Goal: Check status: Check status

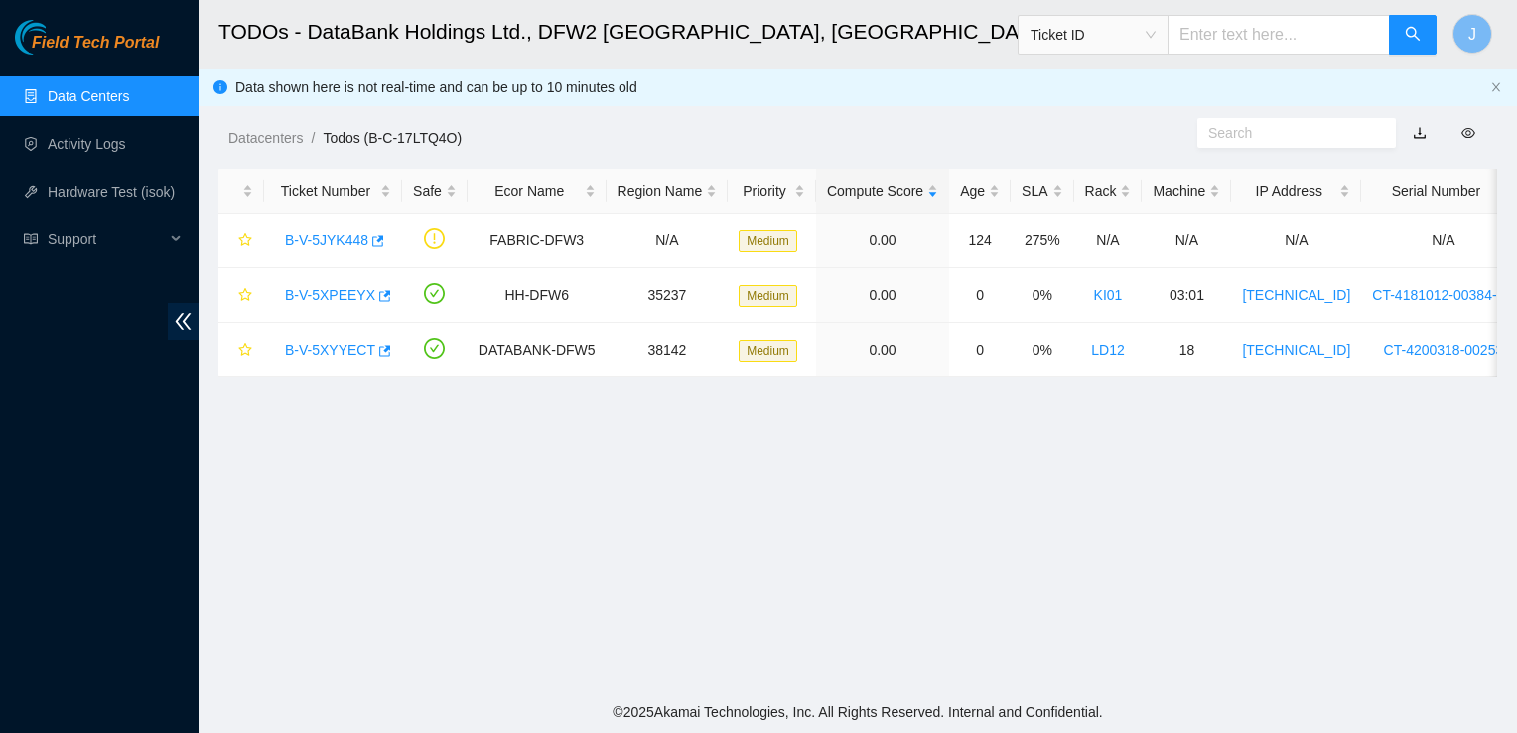
click at [129, 88] on link "Data Centers" at bounding box center [88, 96] width 81 height 16
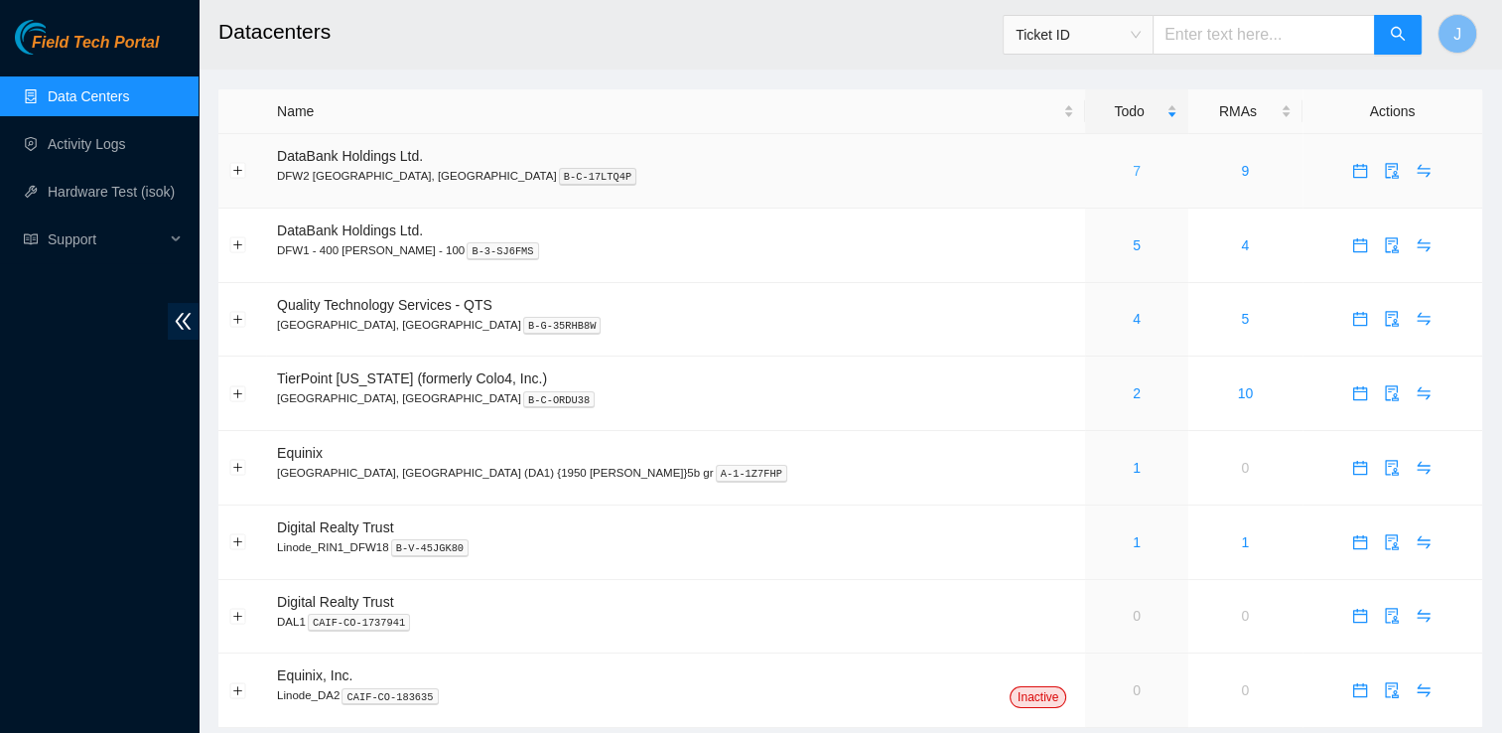
click at [1133, 167] on link "7" at bounding box center [1137, 171] width 8 height 16
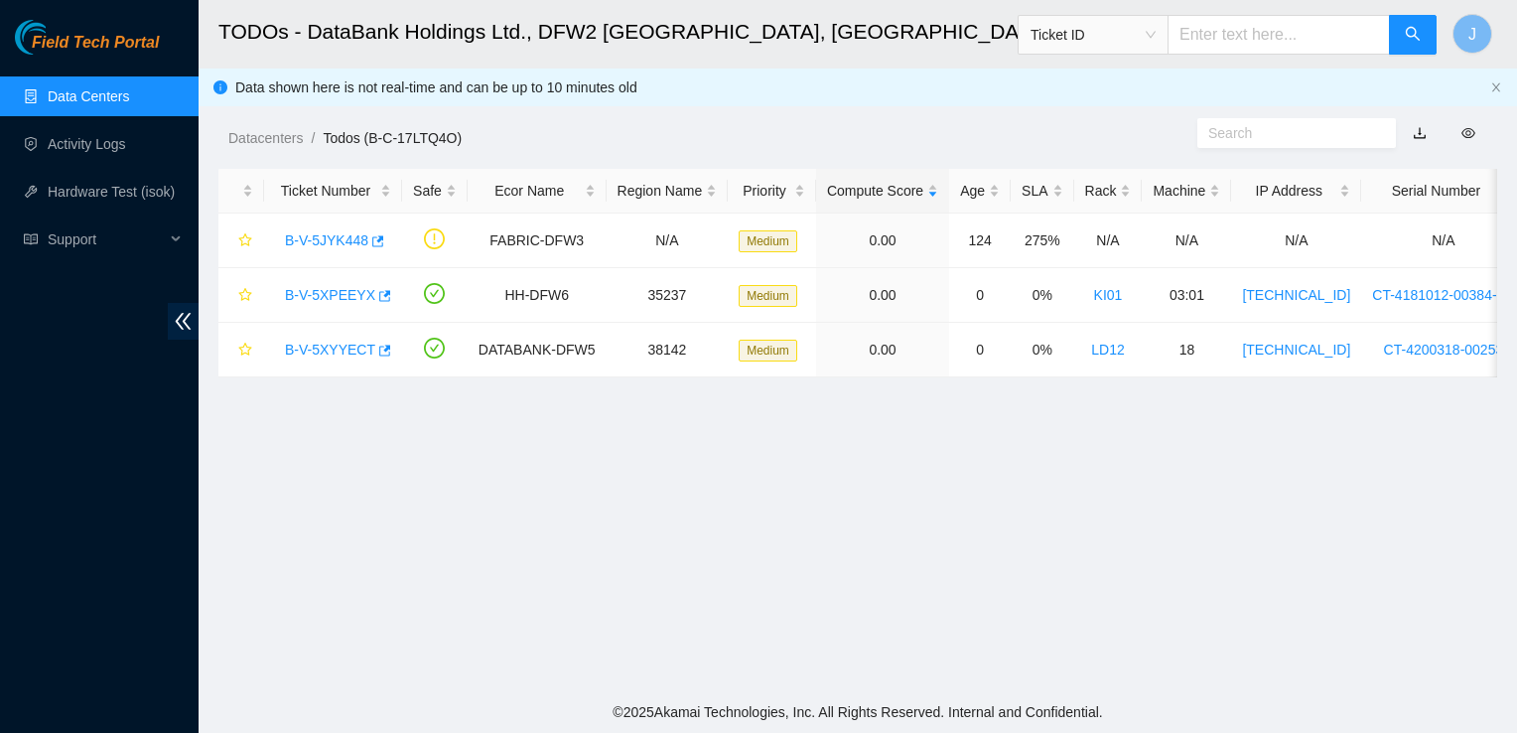
click at [129, 97] on link "Data Centers" at bounding box center [88, 96] width 81 height 16
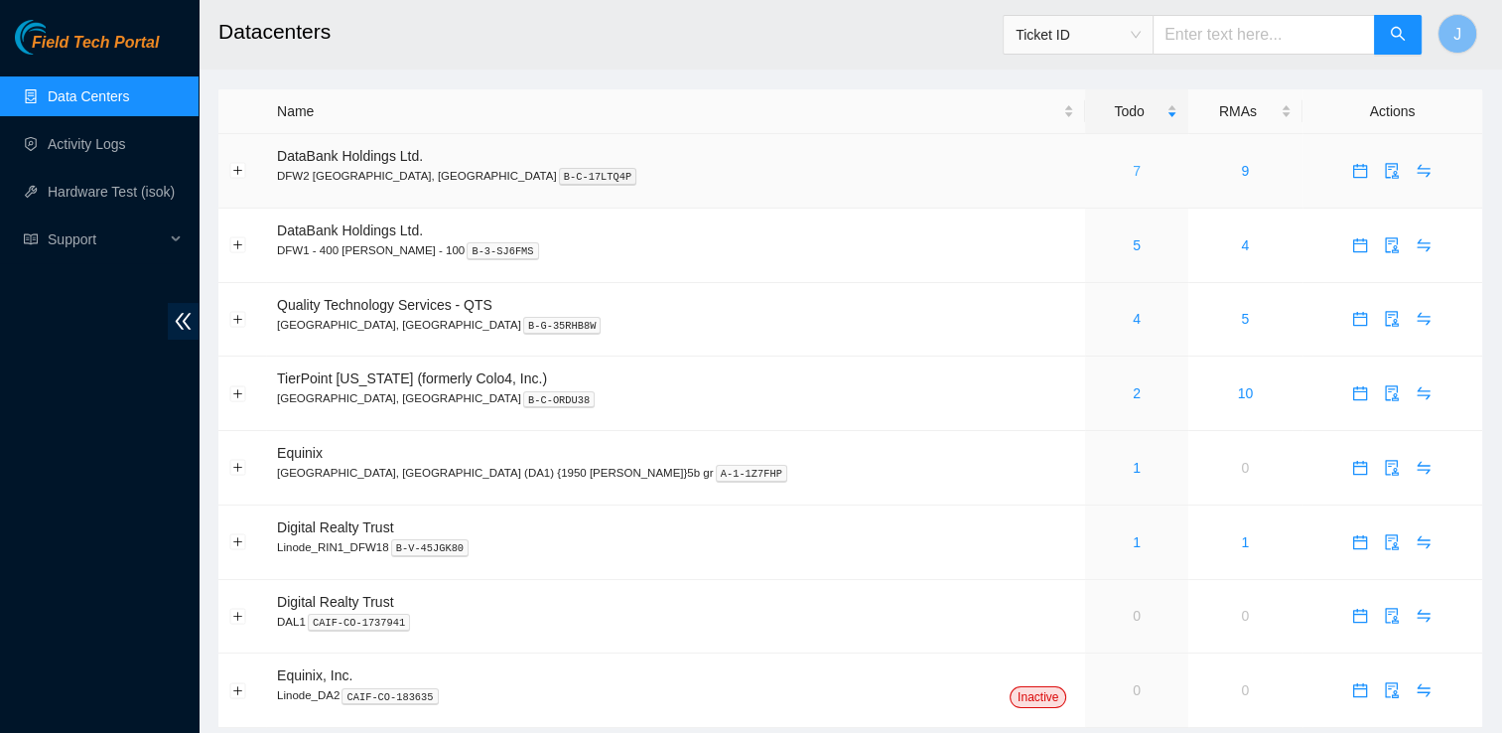
click at [1133, 171] on link "7" at bounding box center [1137, 171] width 8 height 16
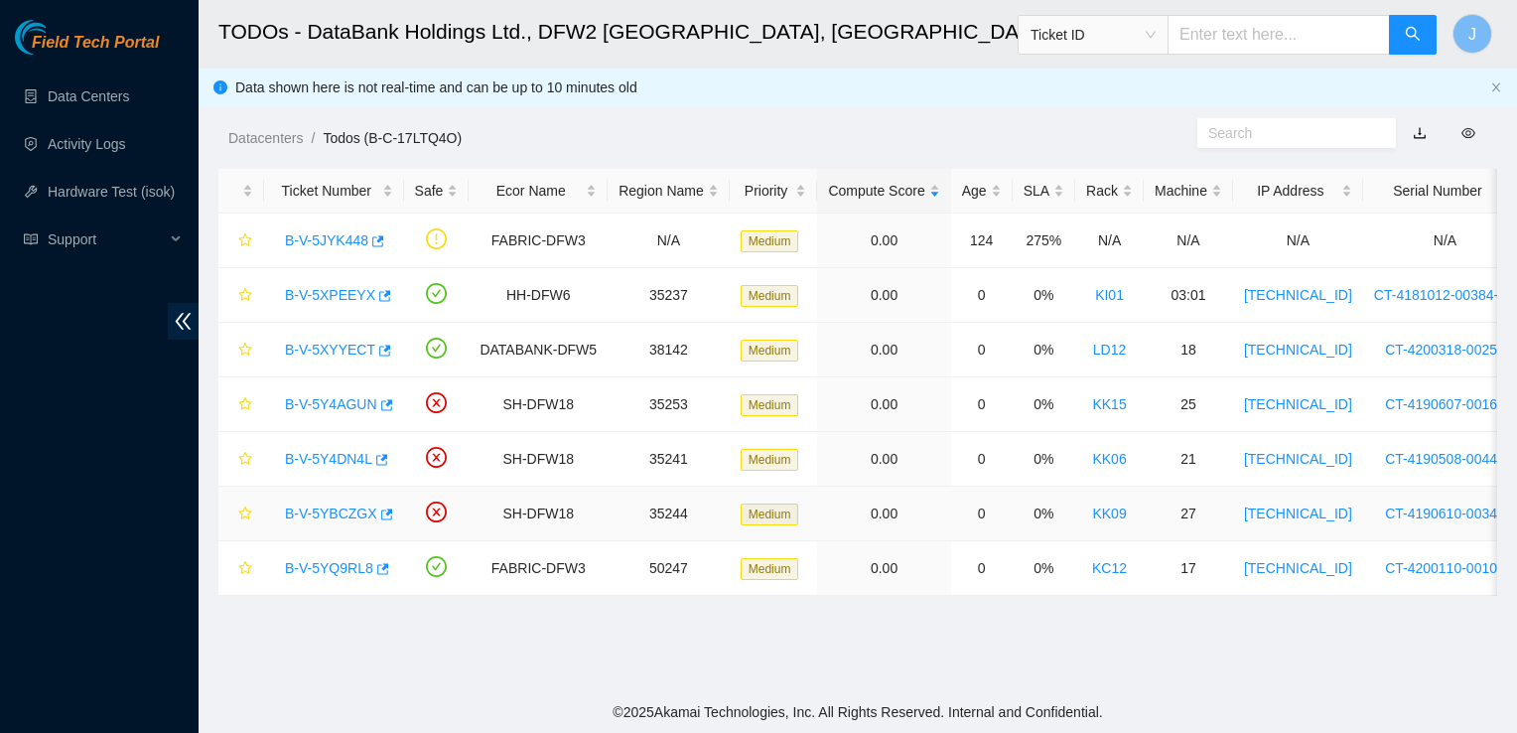
click at [330, 513] on link "B-V-5YBCZGX" at bounding box center [331, 513] width 92 height 16
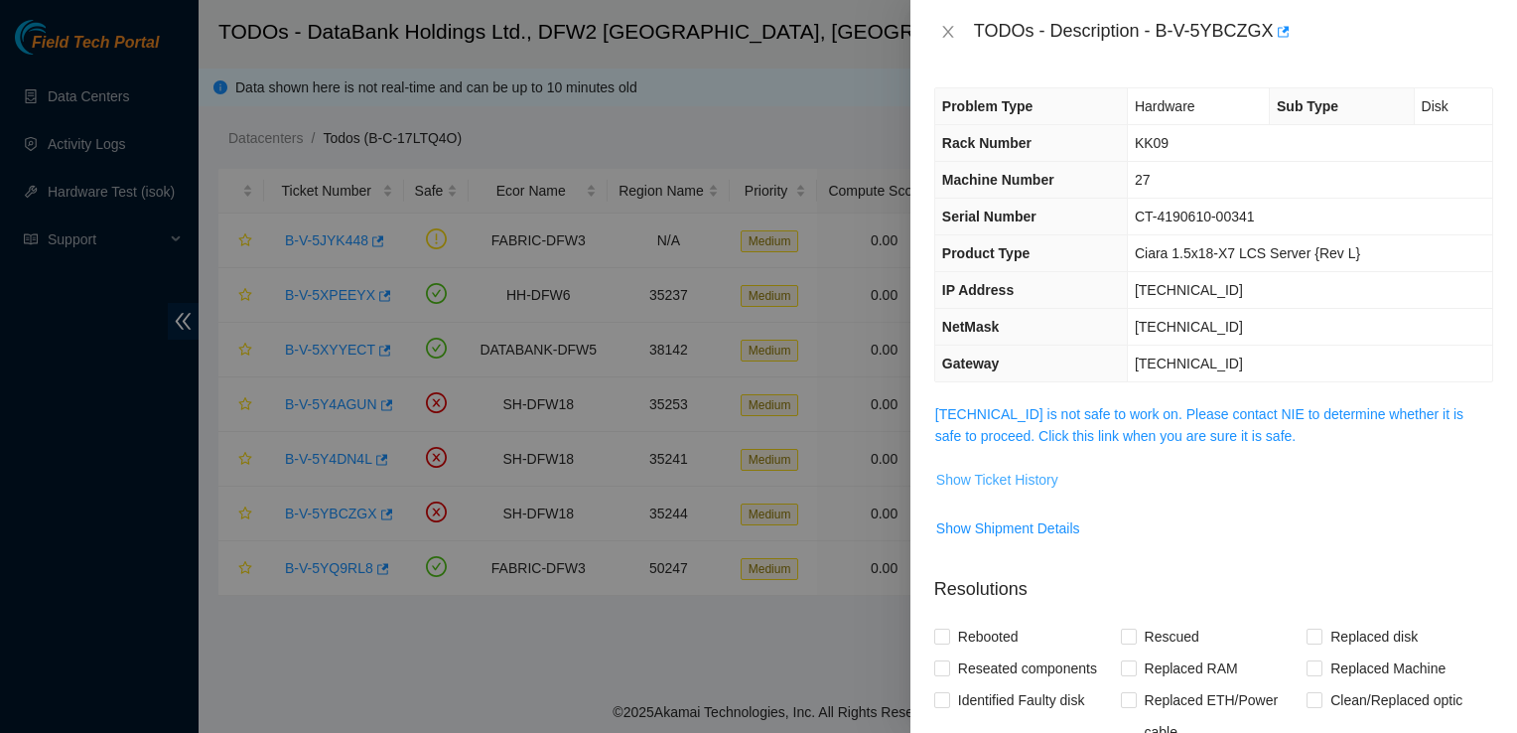
click at [1040, 484] on span "Show Ticket History" at bounding box center [997, 480] width 122 height 22
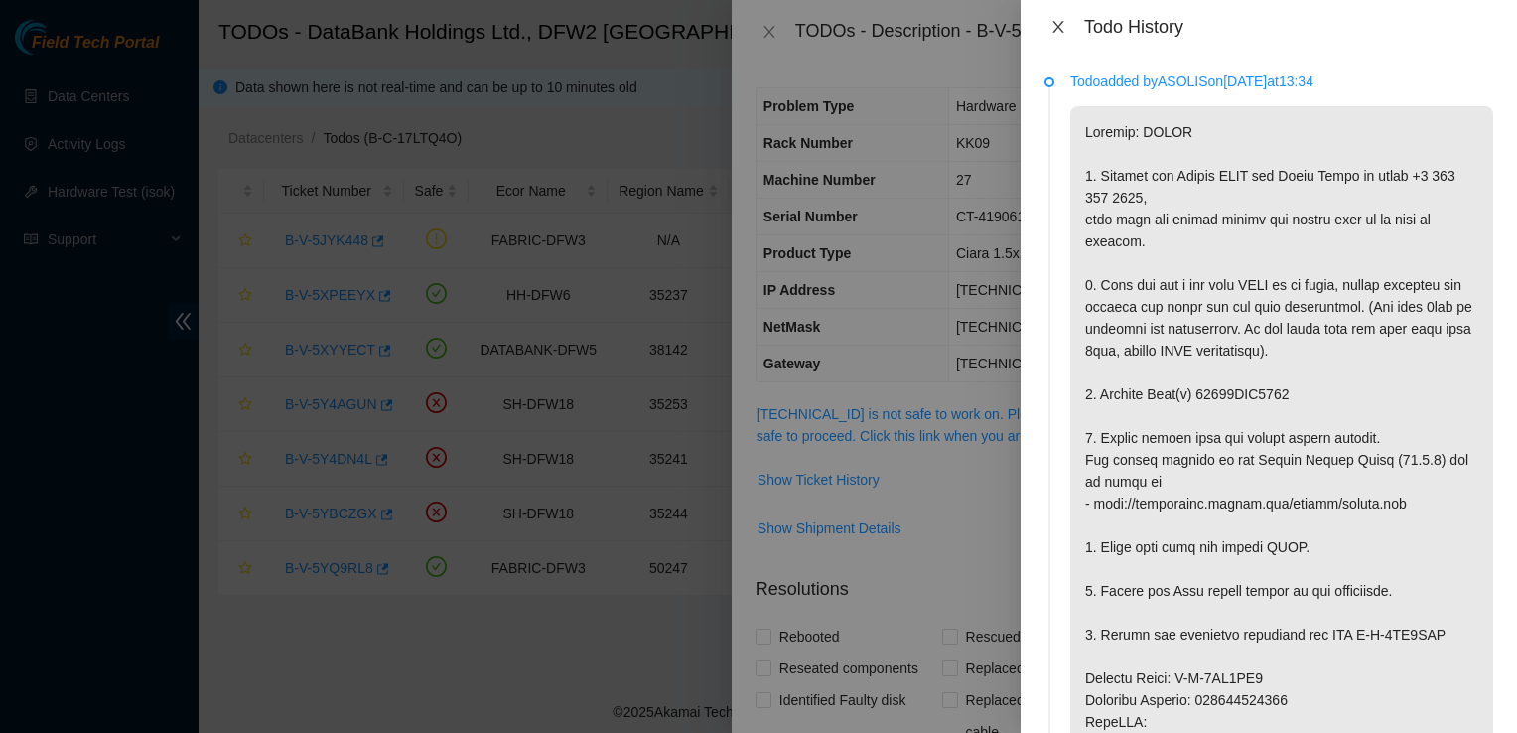
click at [1059, 21] on icon "close" at bounding box center [1058, 27] width 16 height 16
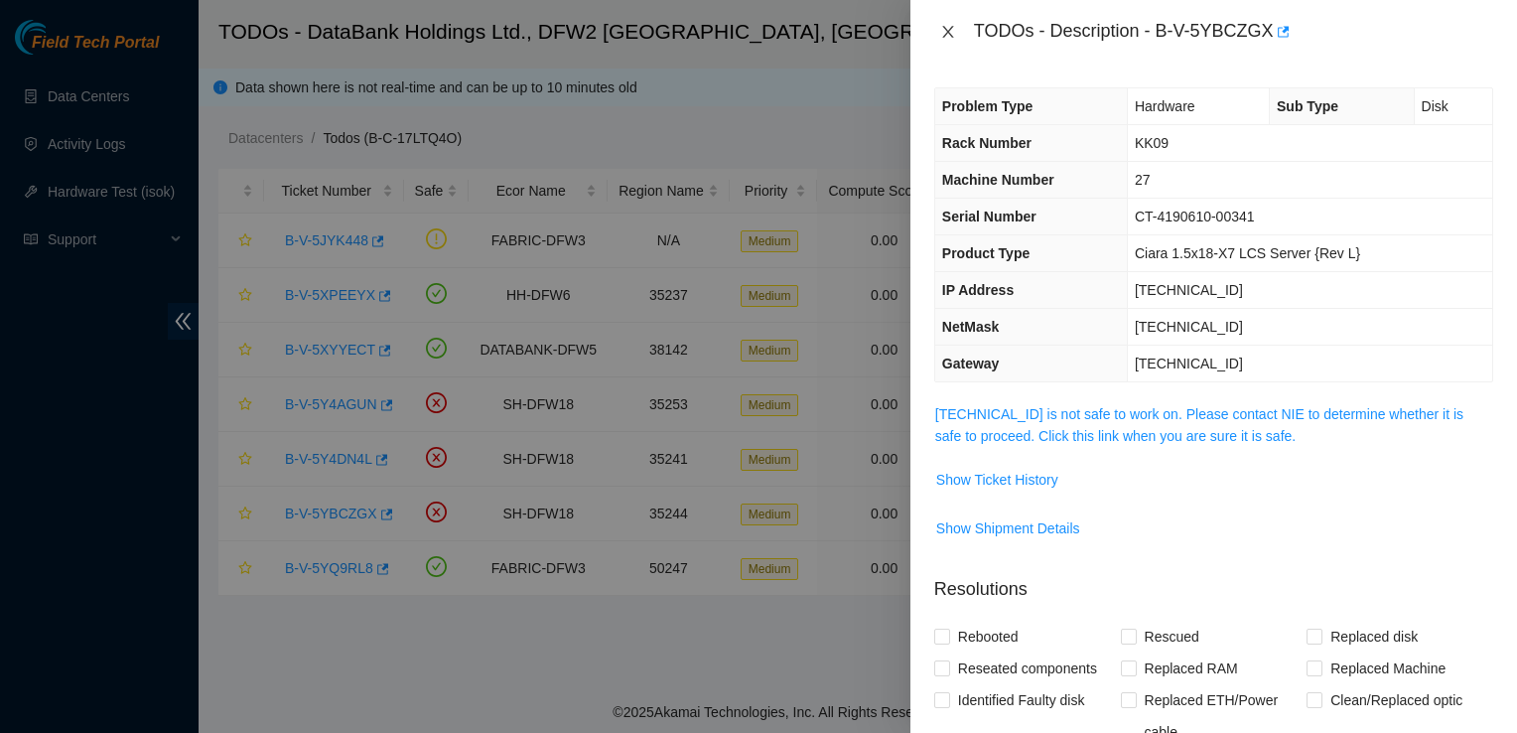
click at [948, 32] on icon "close" at bounding box center [947, 32] width 11 height 12
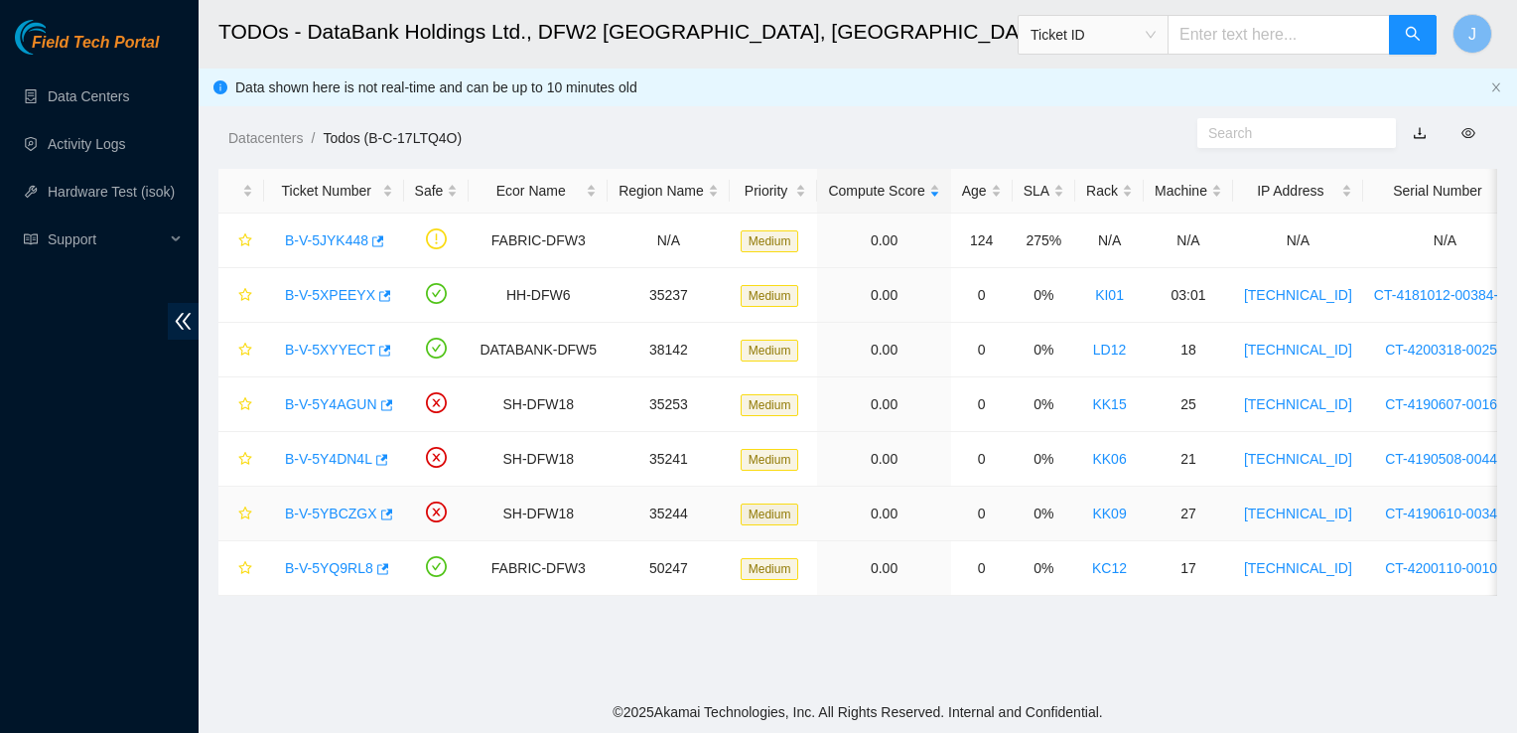
click at [346, 514] on link "B-V-5YBCZGX" at bounding box center [331, 513] width 92 height 16
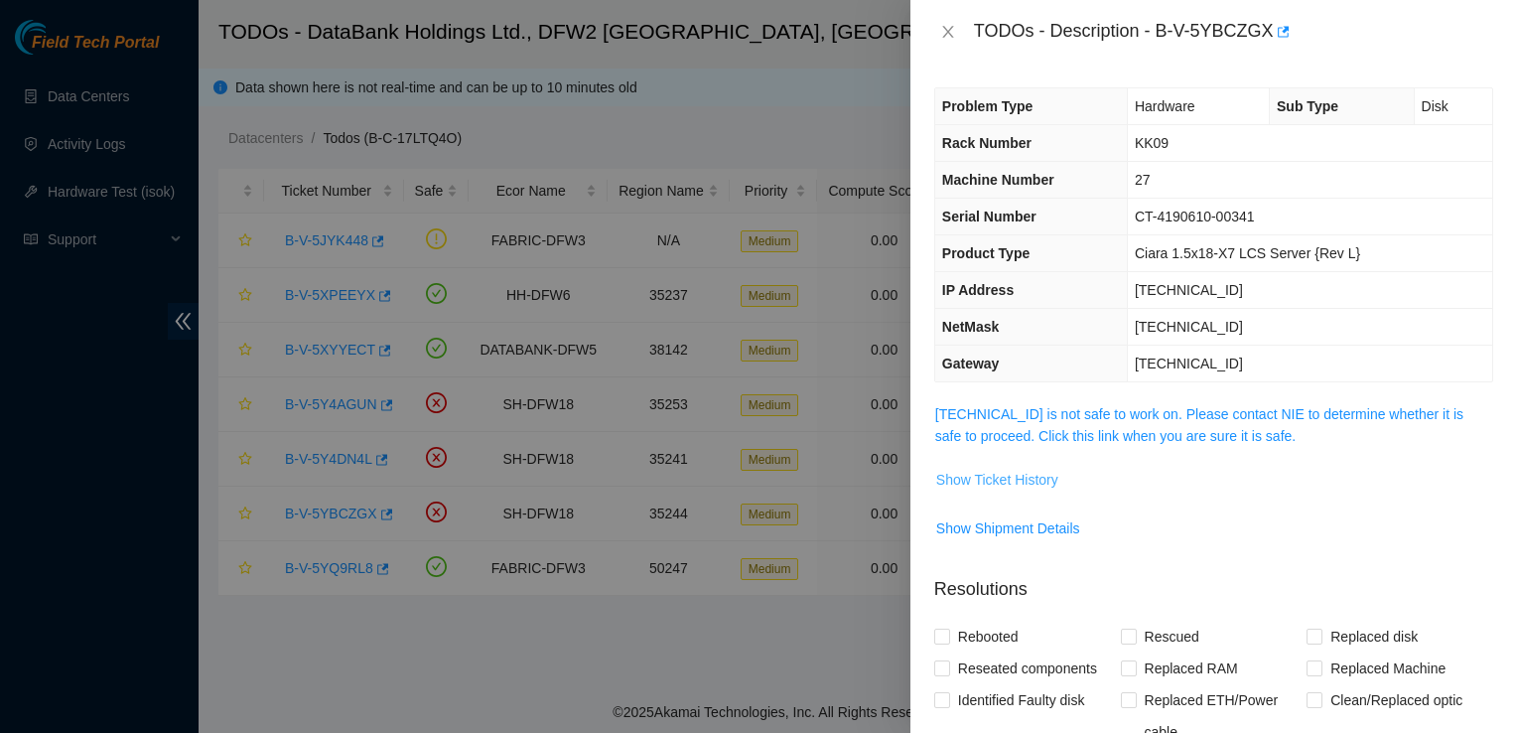
click at [1024, 485] on span "Show Ticket History" at bounding box center [997, 480] width 122 height 22
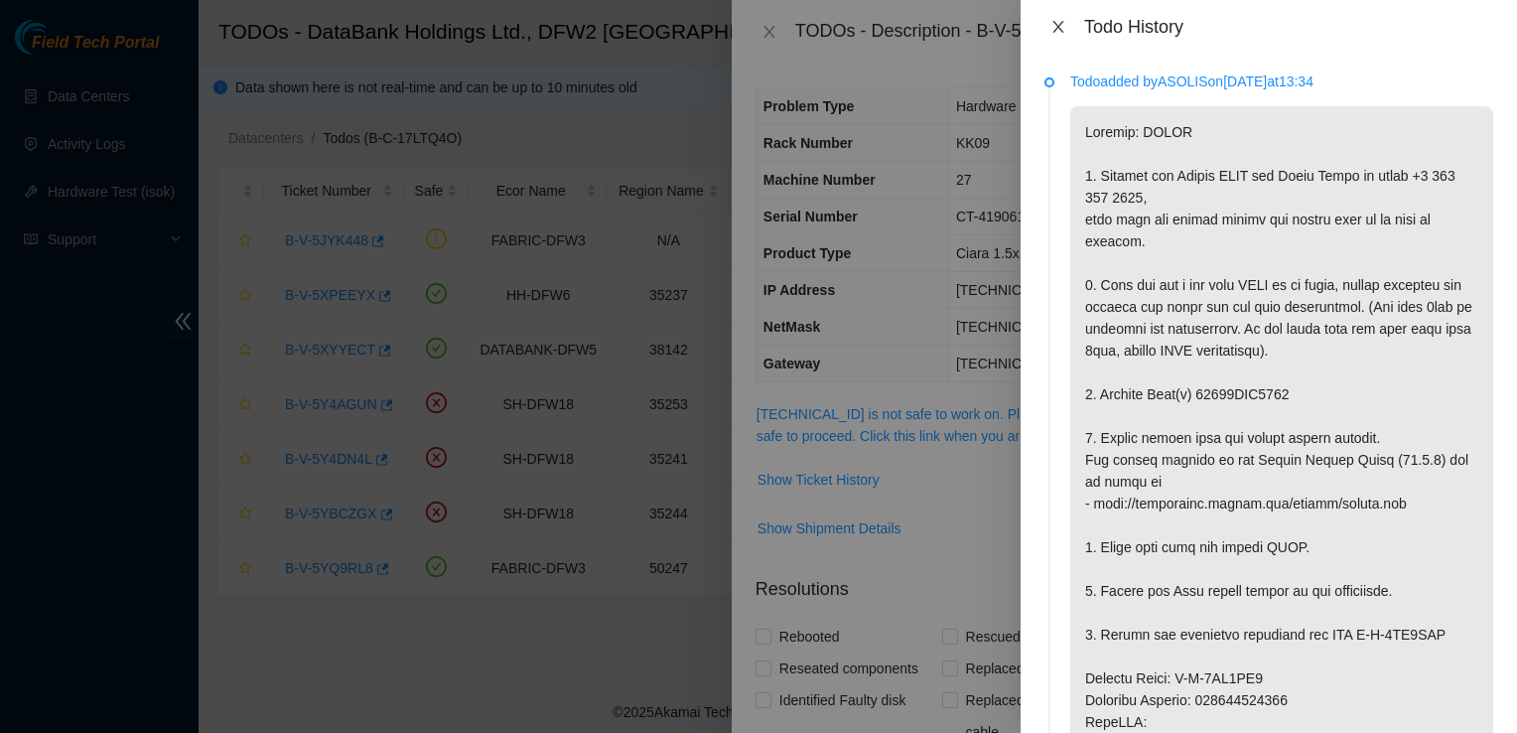
click at [1060, 30] on icon "close" at bounding box center [1057, 27] width 11 height 12
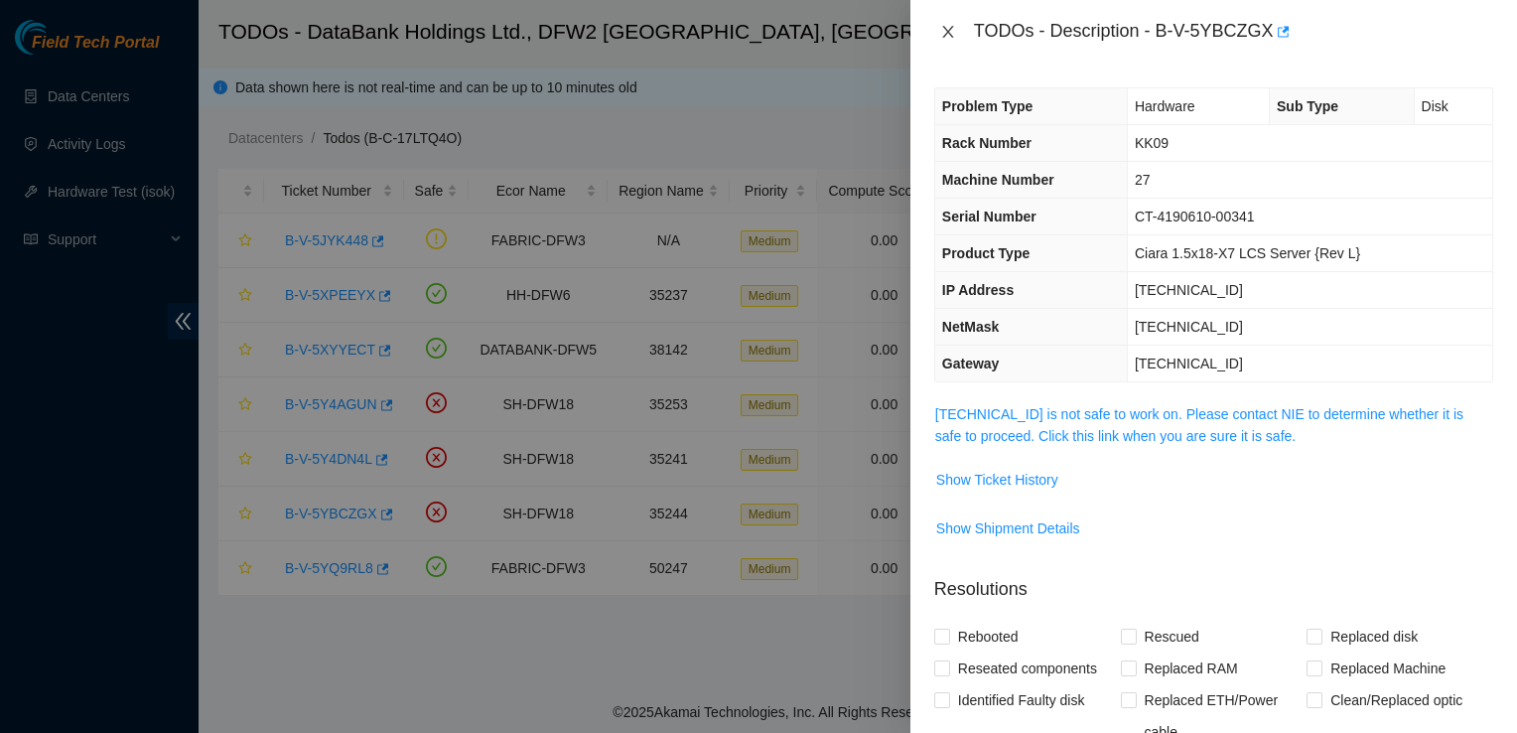
click at [947, 36] on icon "close" at bounding box center [948, 32] width 16 height 16
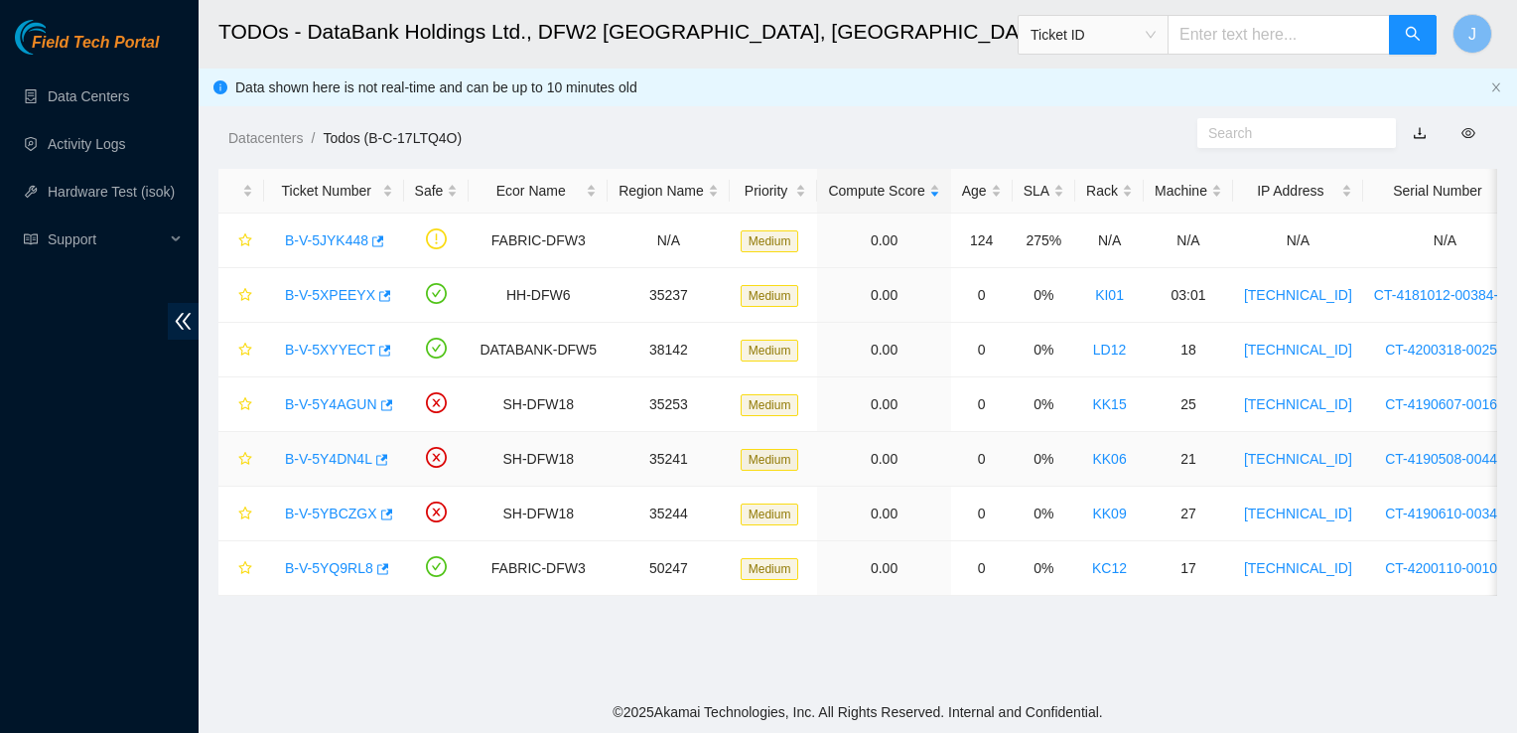
click at [323, 458] on link "B-V-5Y4DN4L" at bounding box center [328, 459] width 87 height 16
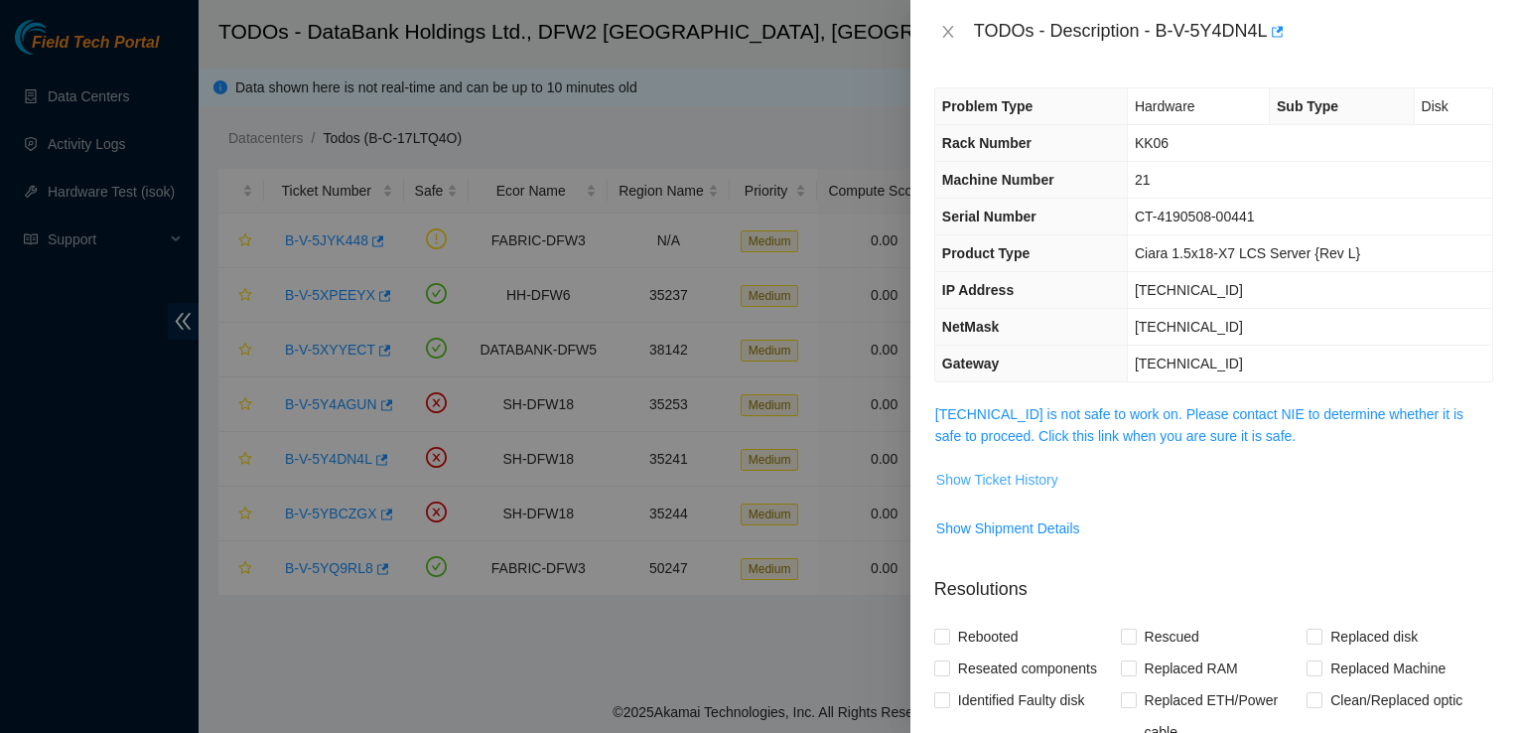
click at [993, 469] on span "Show Ticket History" at bounding box center [997, 480] width 122 height 22
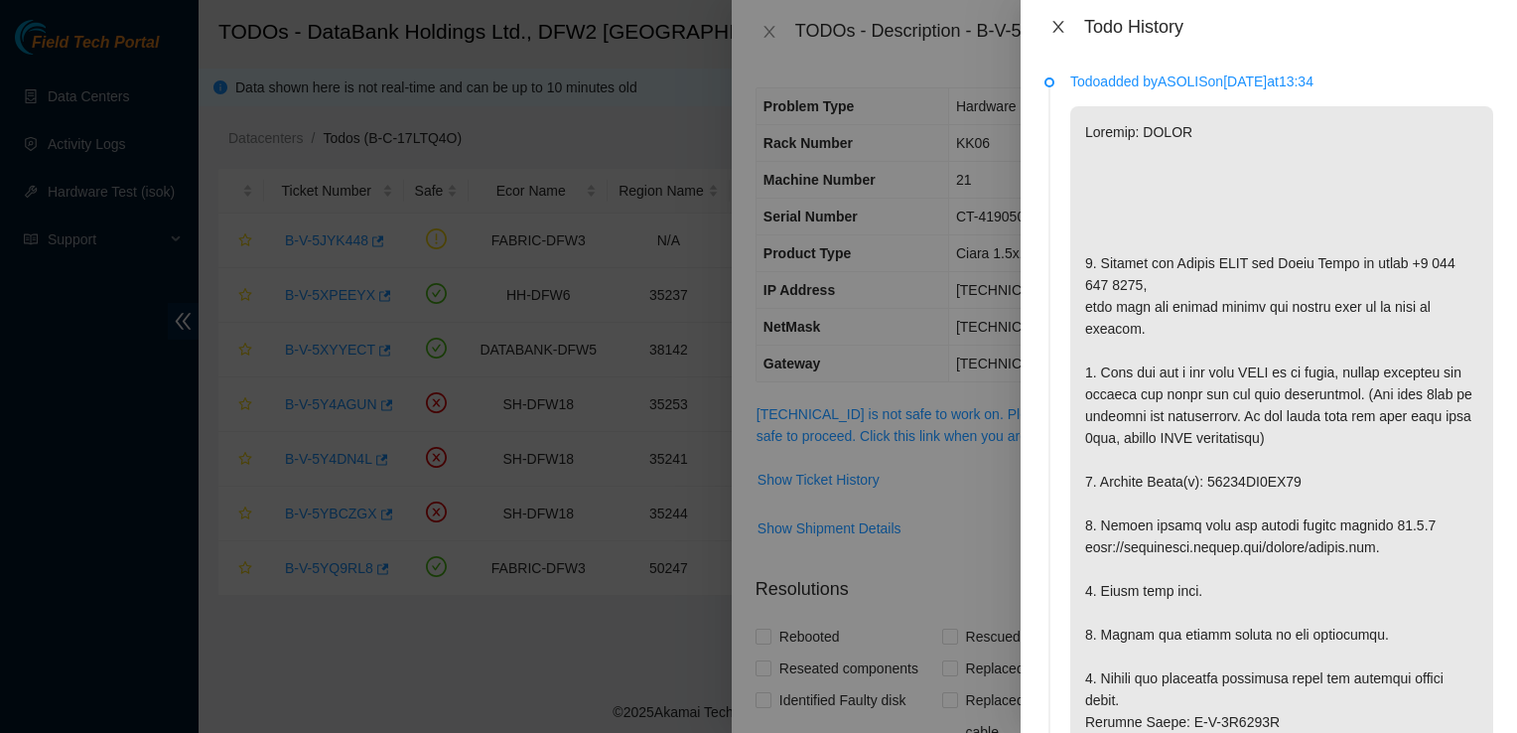
click at [1051, 28] on icon "close" at bounding box center [1058, 27] width 16 height 16
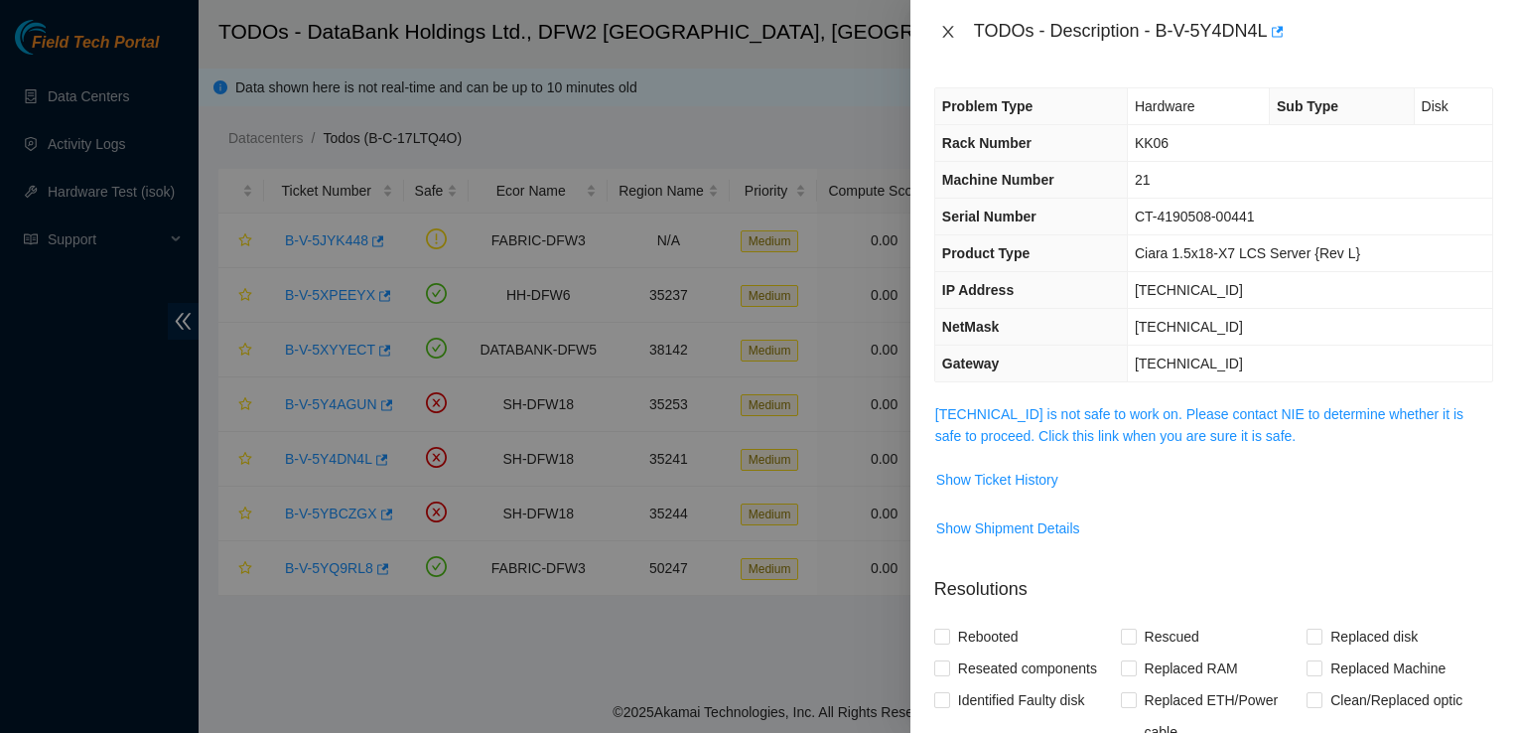
click at [948, 24] on icon "close" at bounding box center [948, 32] width 16 height 16
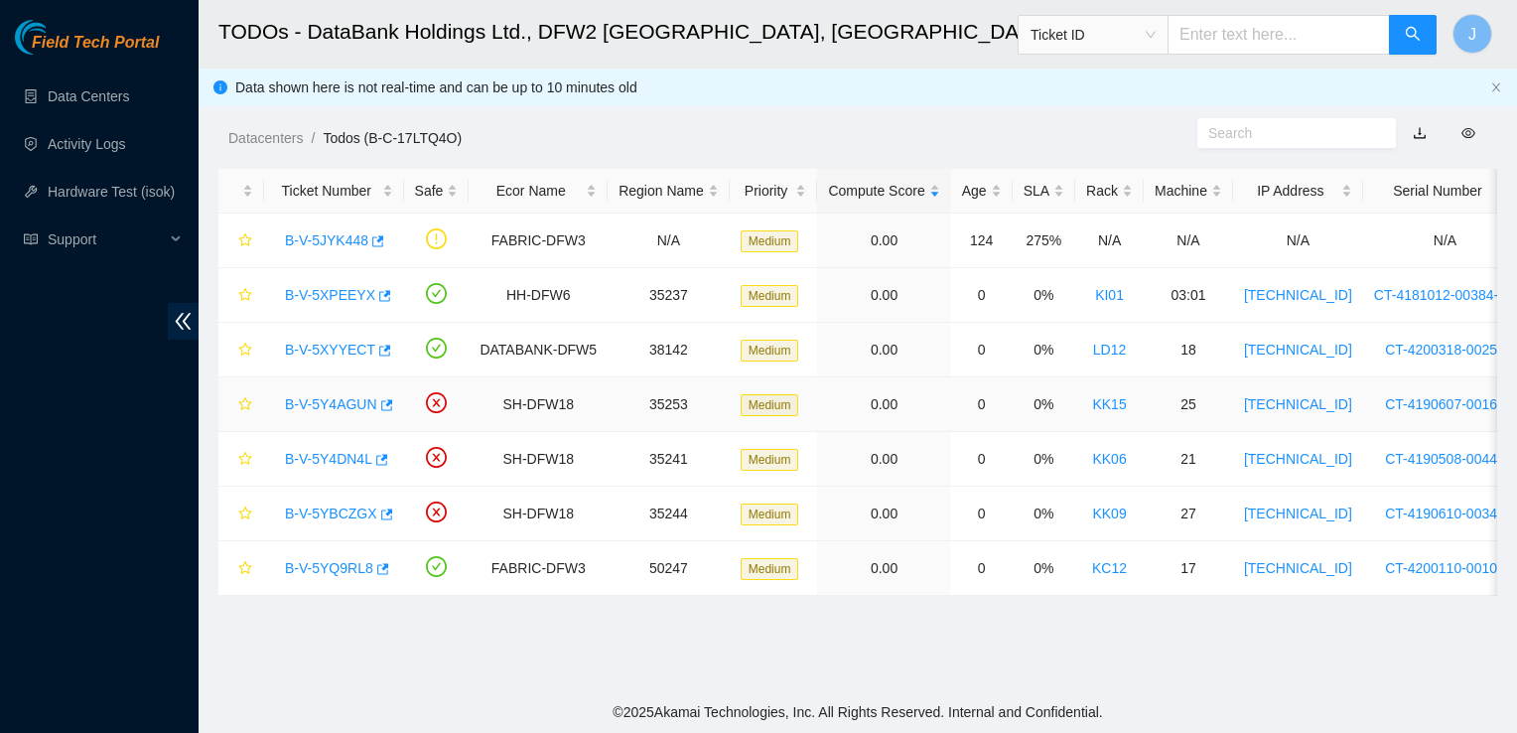
click at [353, 404] on link "B-V-5Y4AGUN" at bounding box center [331, 404] width 92 height 16
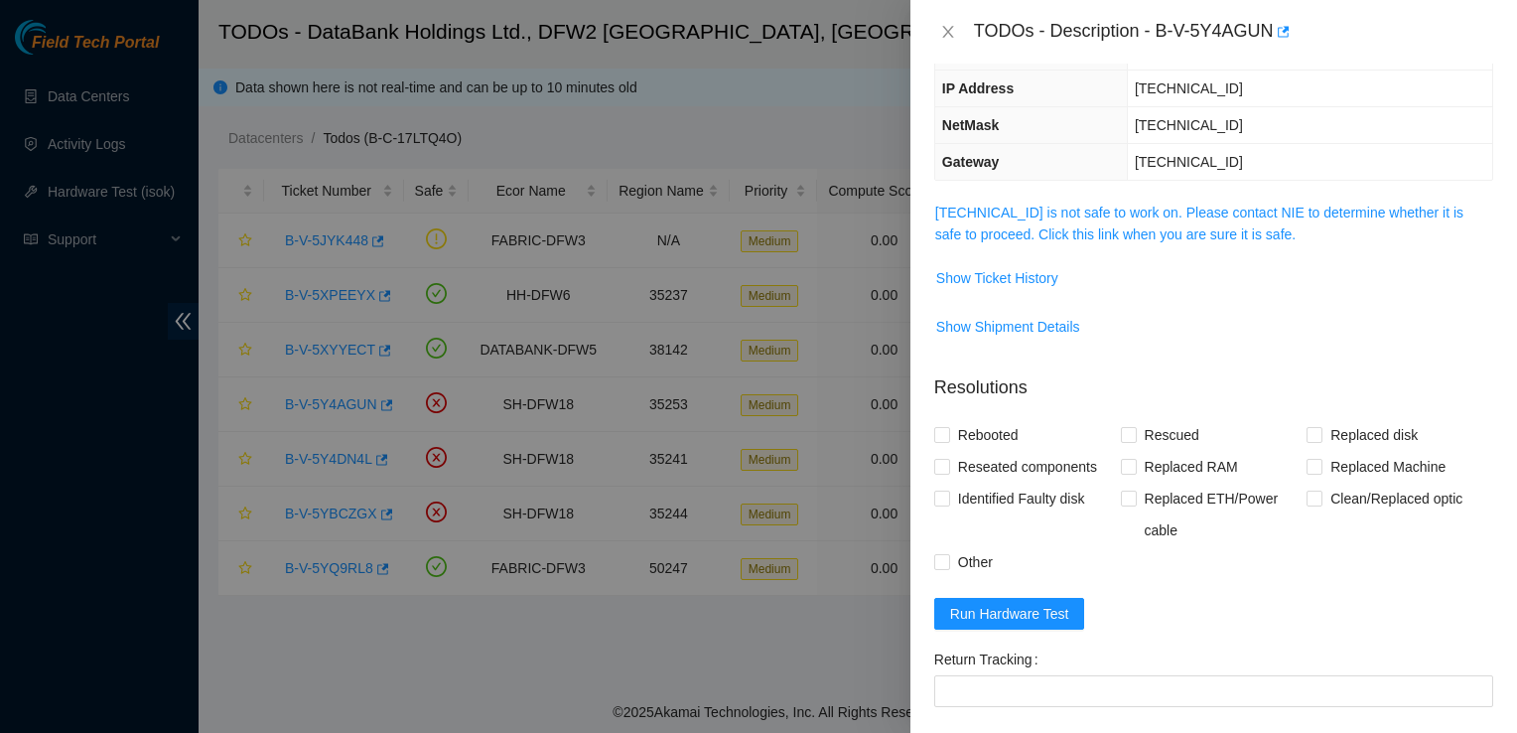
scroll to position [203, 0]
click at [993, 271] on span "Show Ticket History" at bounding box center [997, 277] width 122 height 22
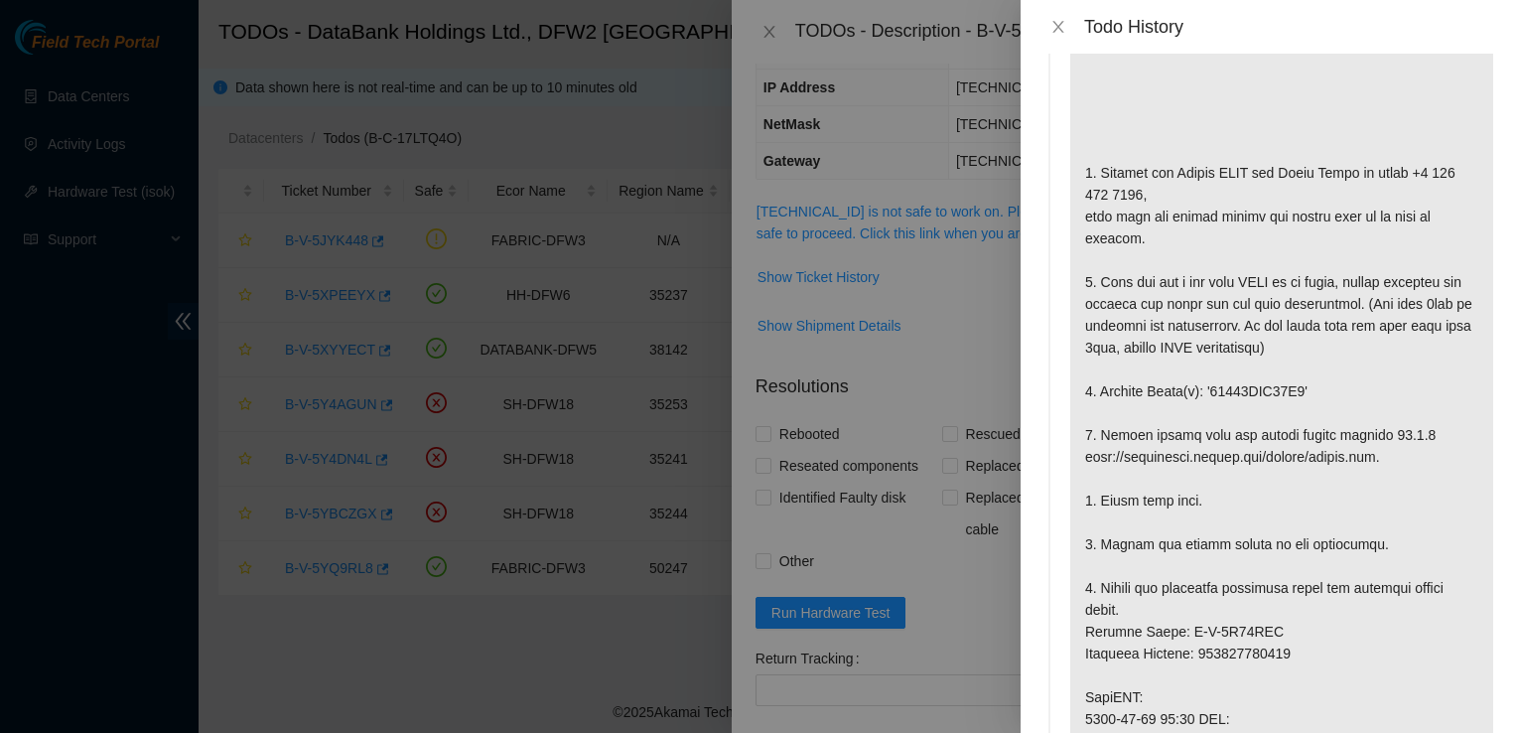
scroll to position [91, 0]
click at [1057, 25] on icon "close" at bounding box center [1058, 27] width 16 height 16
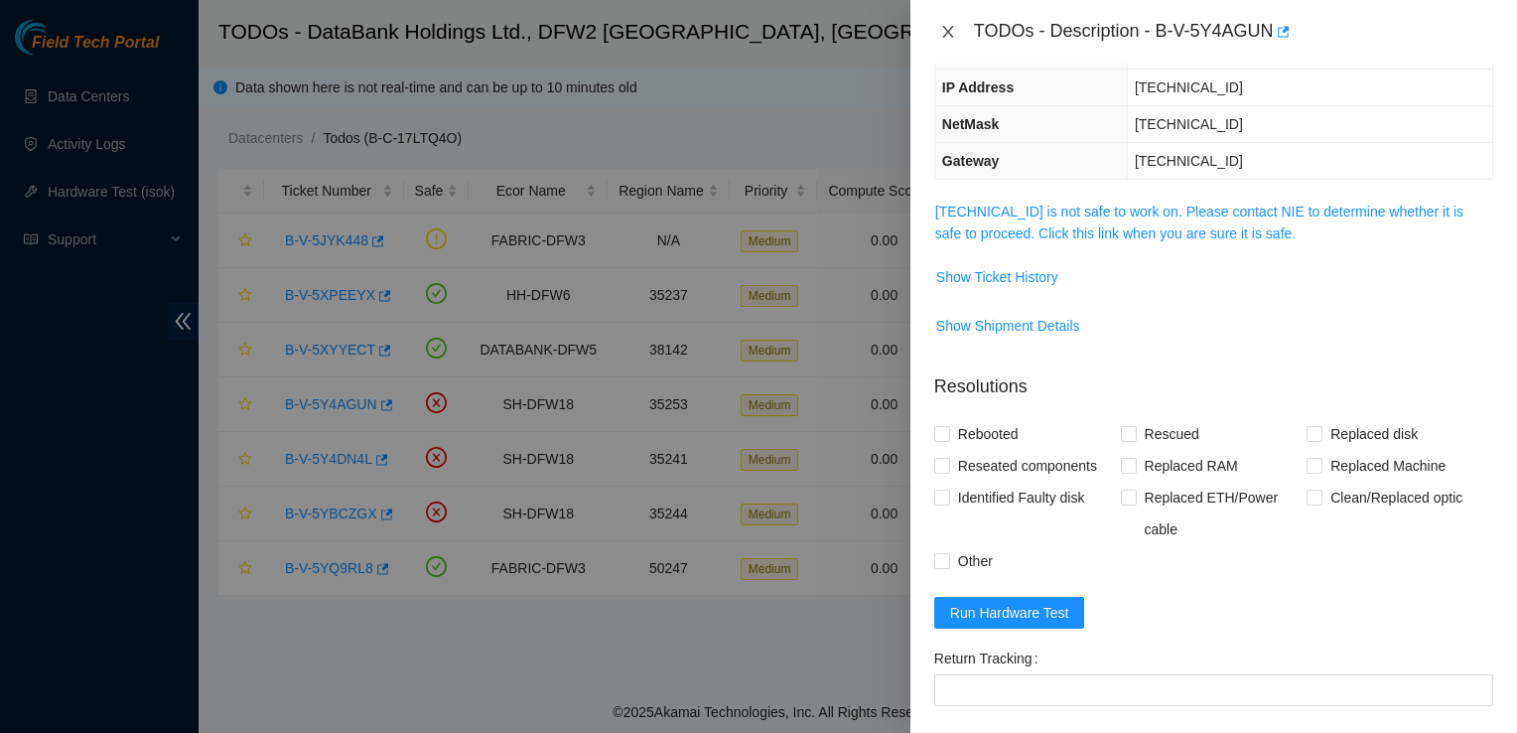
click at [940, 34] on icon "close" at bounding box center [948, 32] width 16 height 16
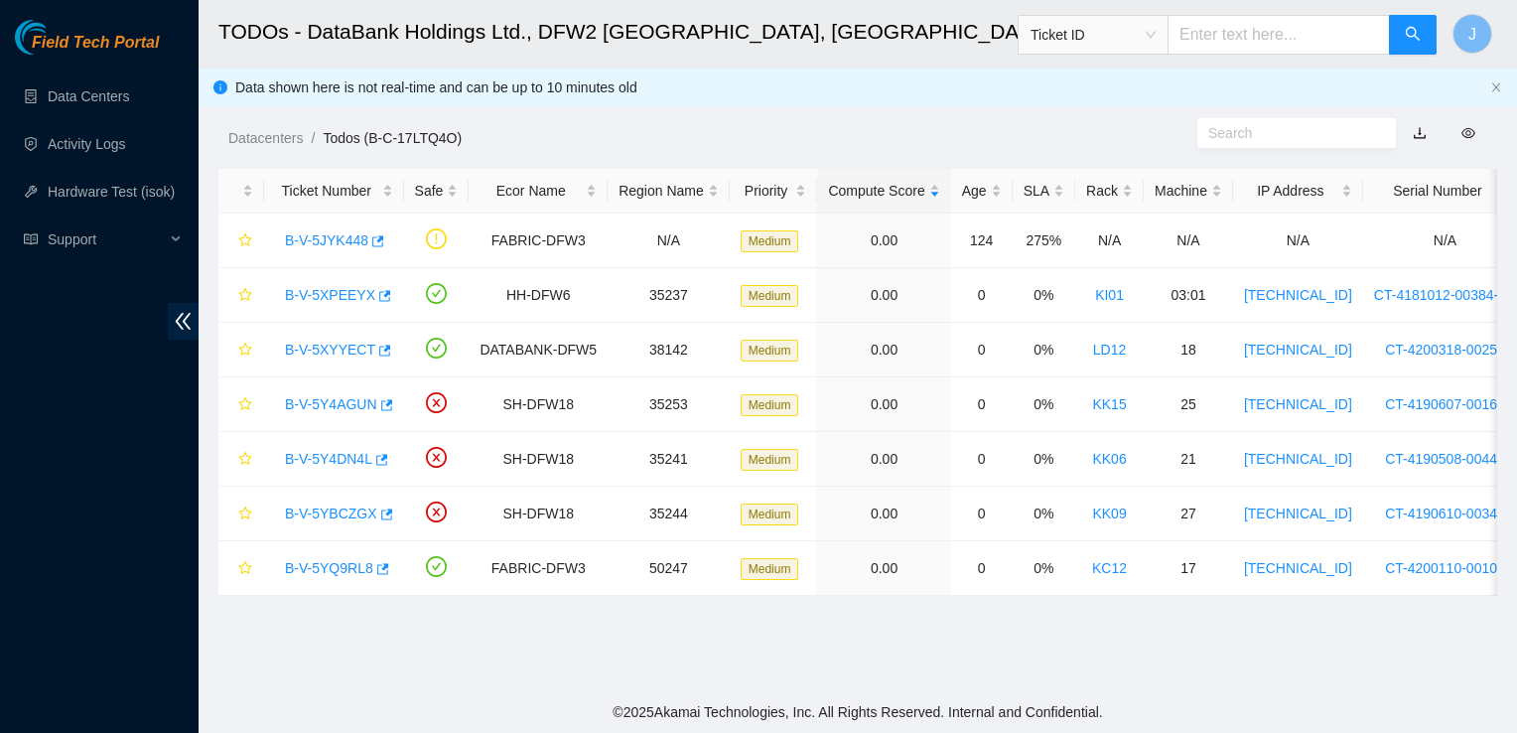
scroll to position [267, 0]
click at [342, 560] on link "B-V-5YQ9RL8" at bounding box center [329, 568] width 88 height 16
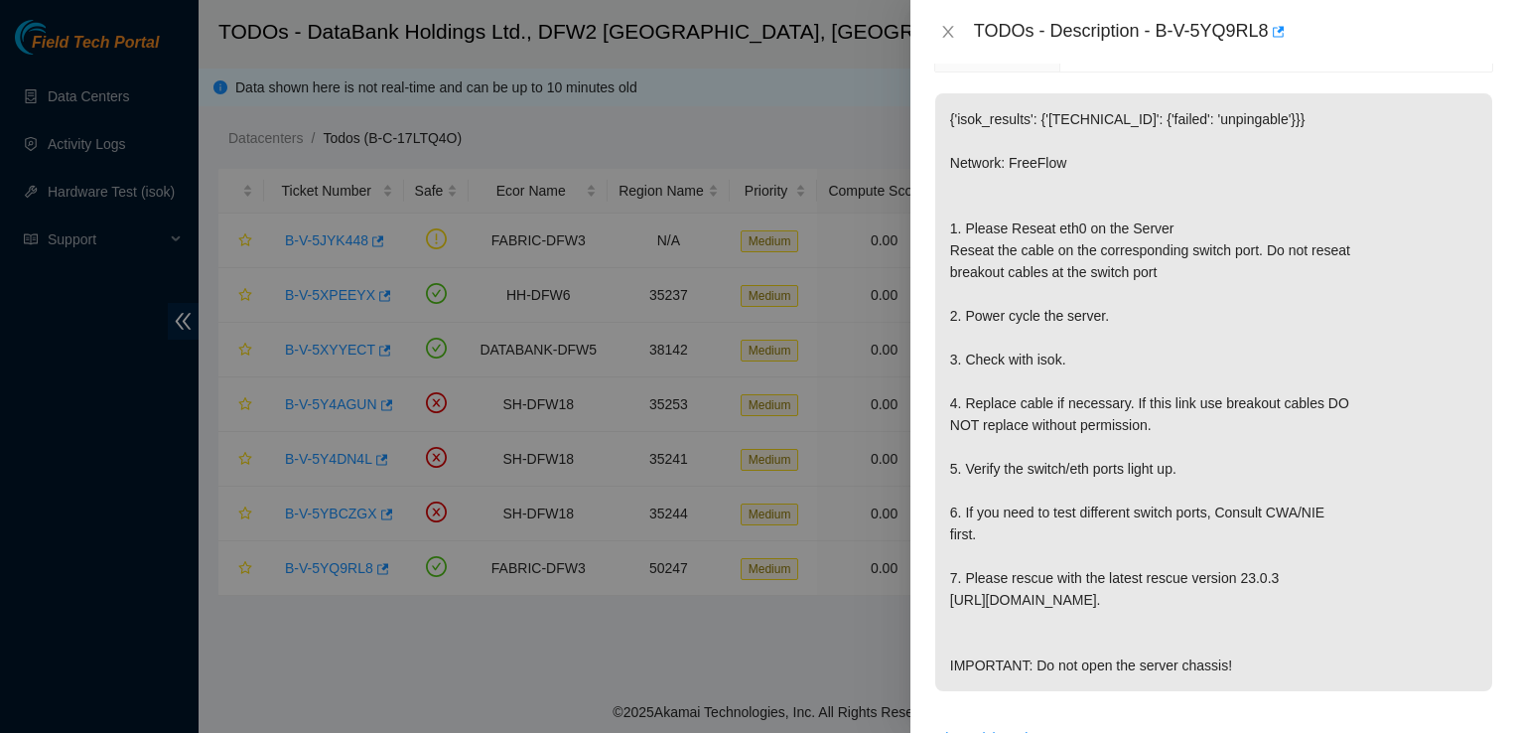
scroll to position [318, 0]
click at [953, 26] on icon "close" at bounding box center [948, 32] width 16 height 16
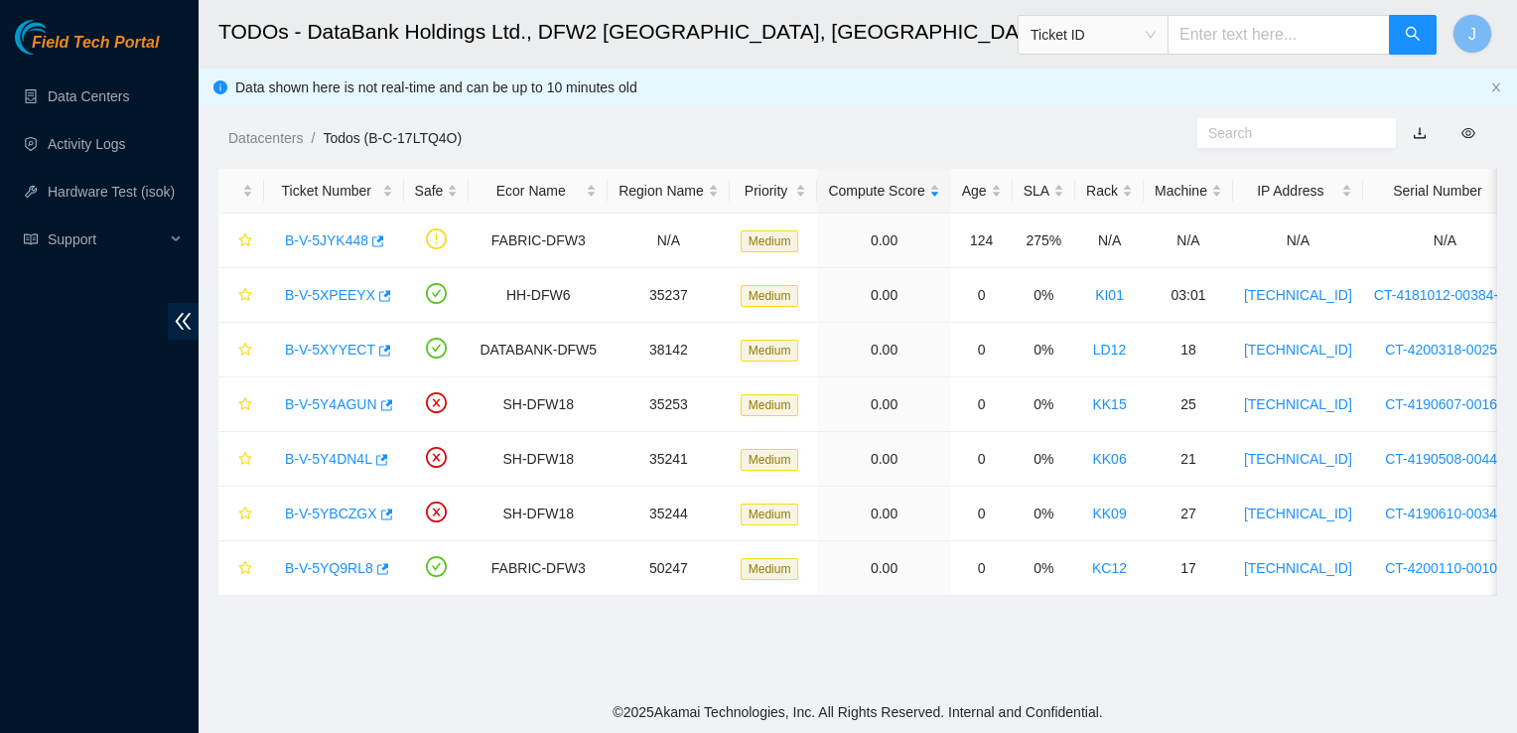
scroll to position [384, 0]
click at [330, 397] on link "B-V-5Y4AGUN" at bounding box center [331, 404] width 92 height 16
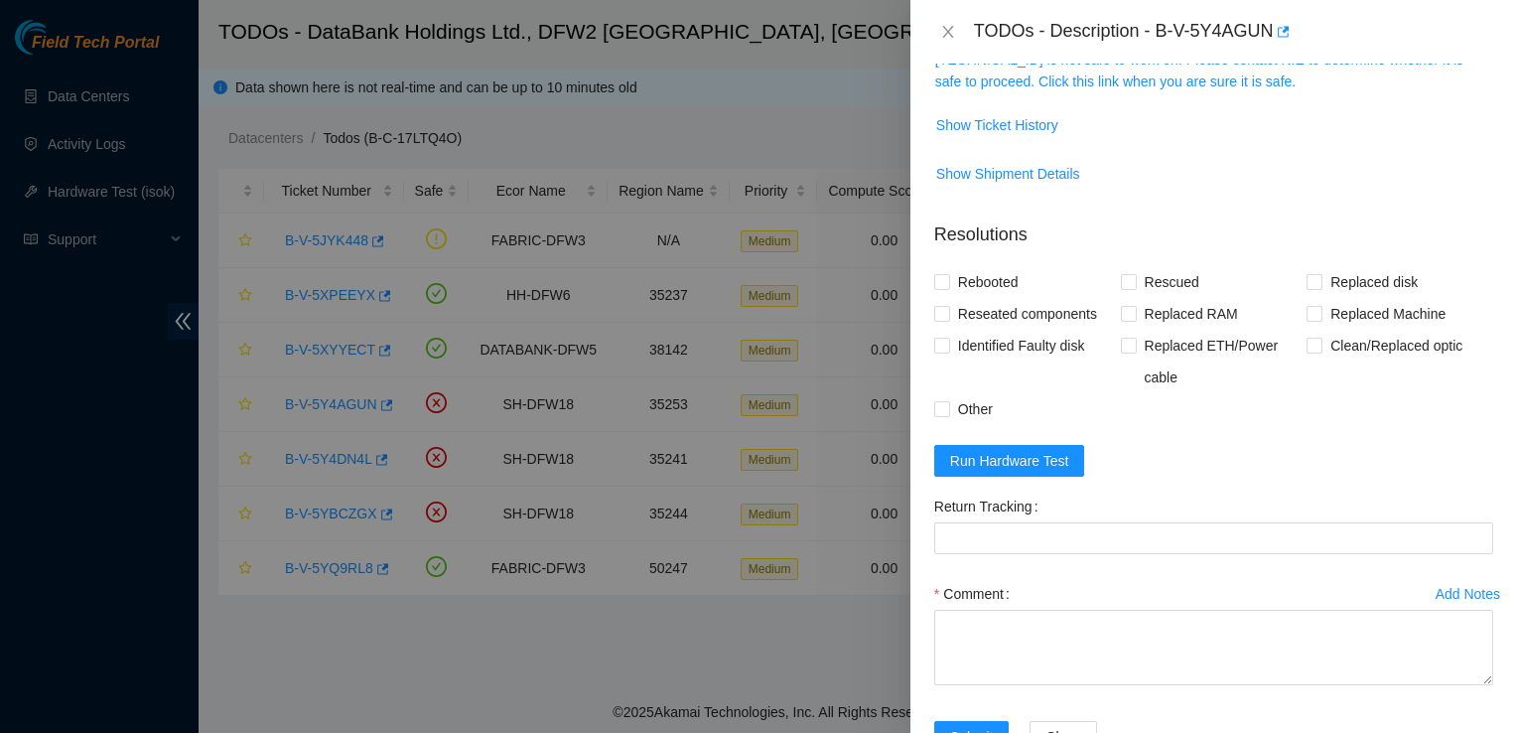
scroll to position [0, 0]
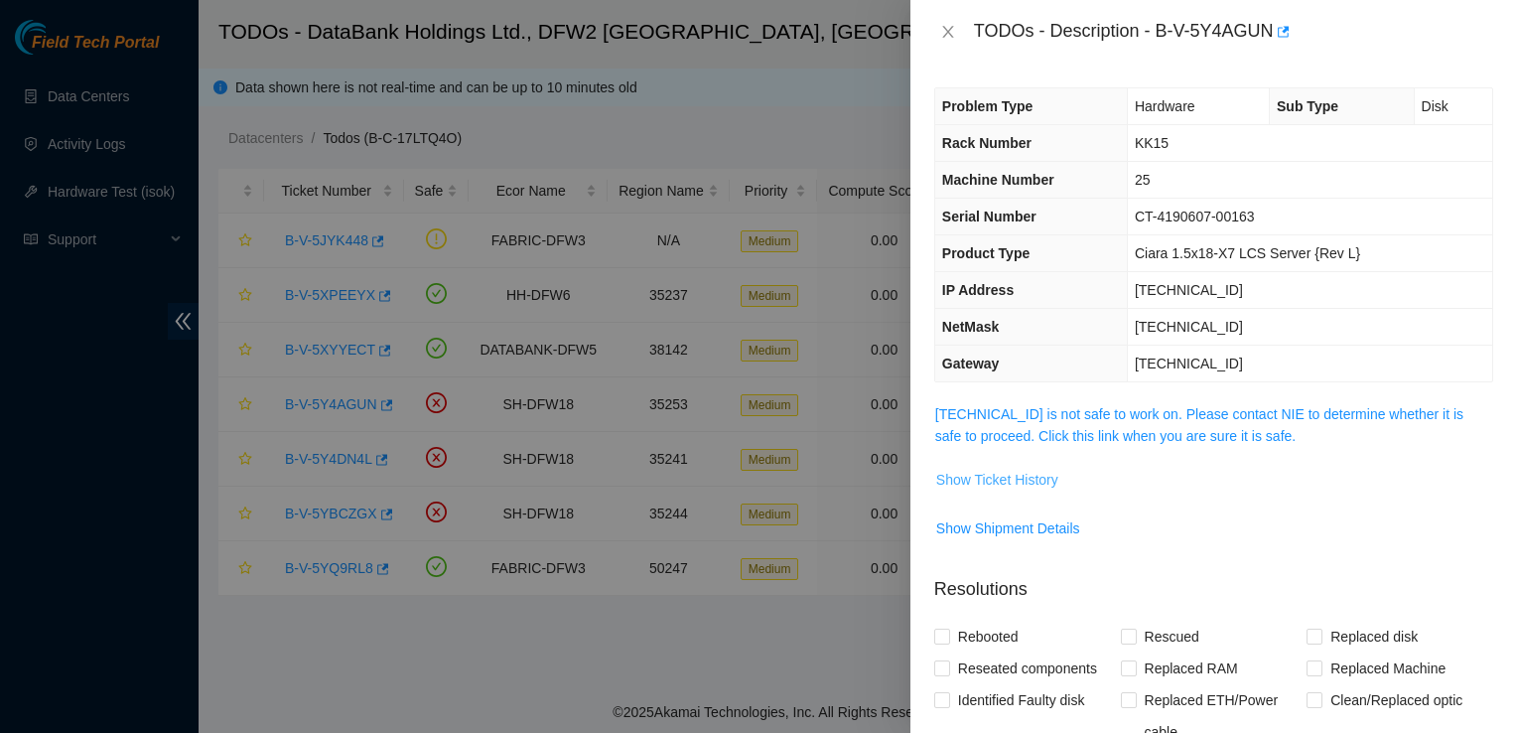
click at [1008, 478] on span "Show Ticket History" at bounding box center [997, 480] width 122 height 22
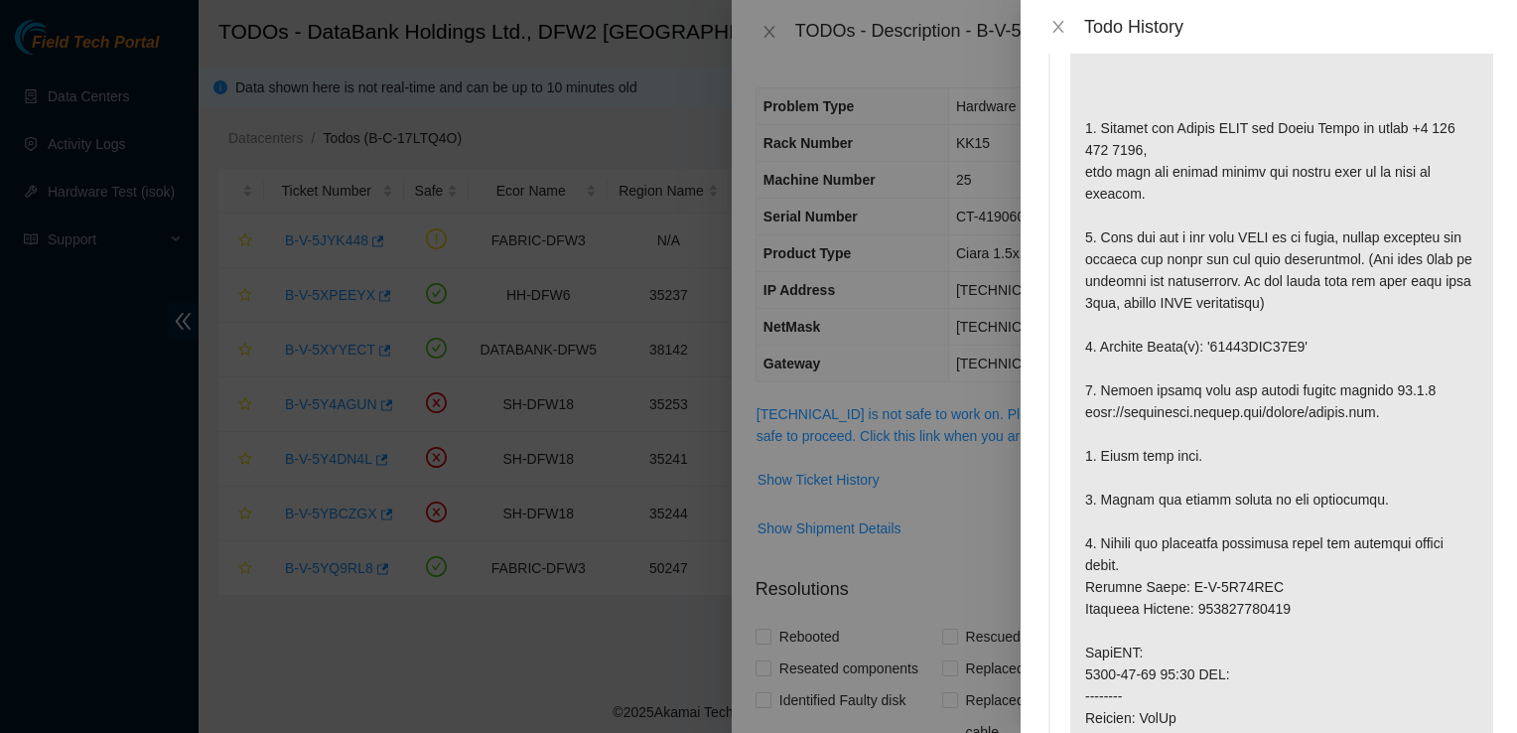
scroll to position [138, 0]
click at [1057, 23] on icon "close" at bounding box center [1058, 27] width 16 height 16
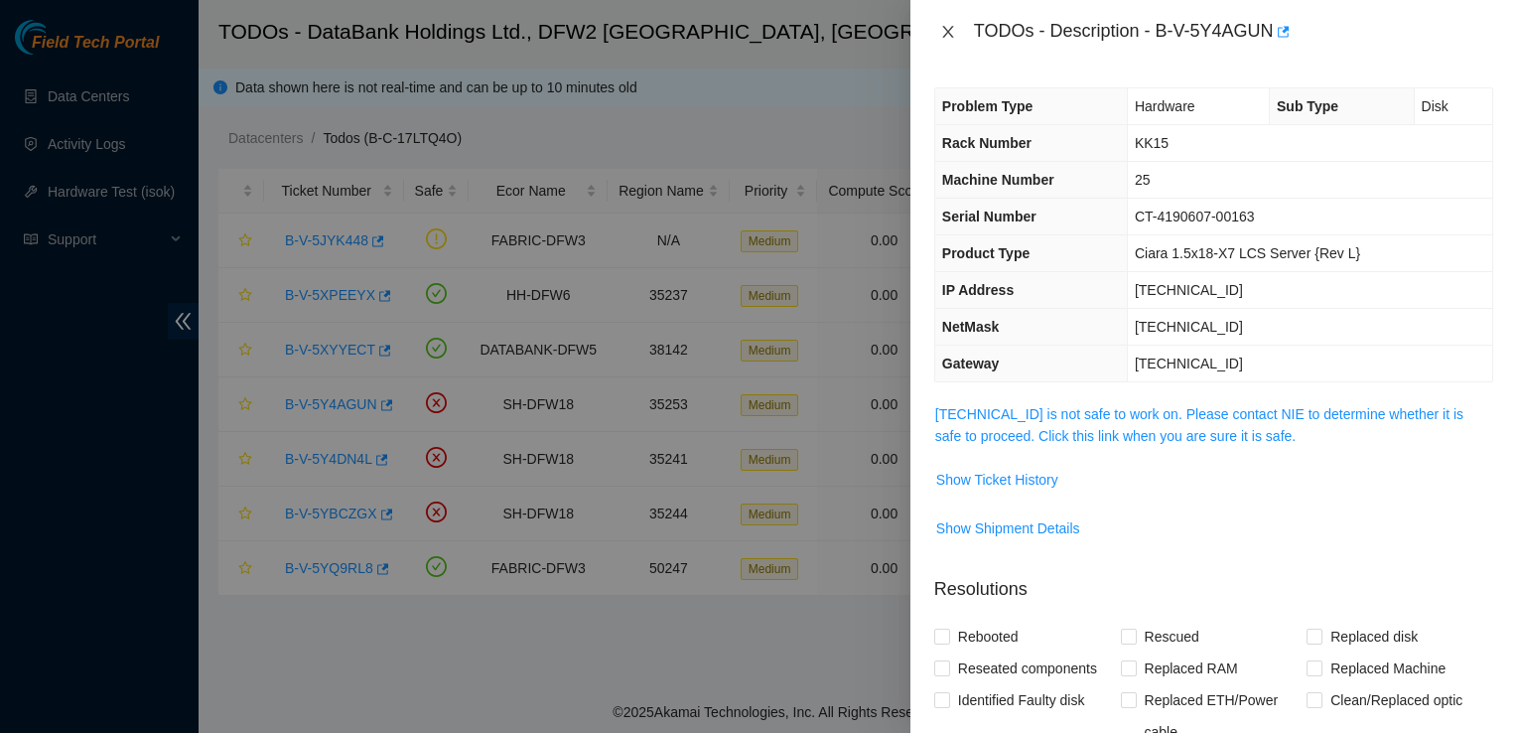
click at [943, 32] on icon "close" at bounding box center [948, 32] width 16 height 16
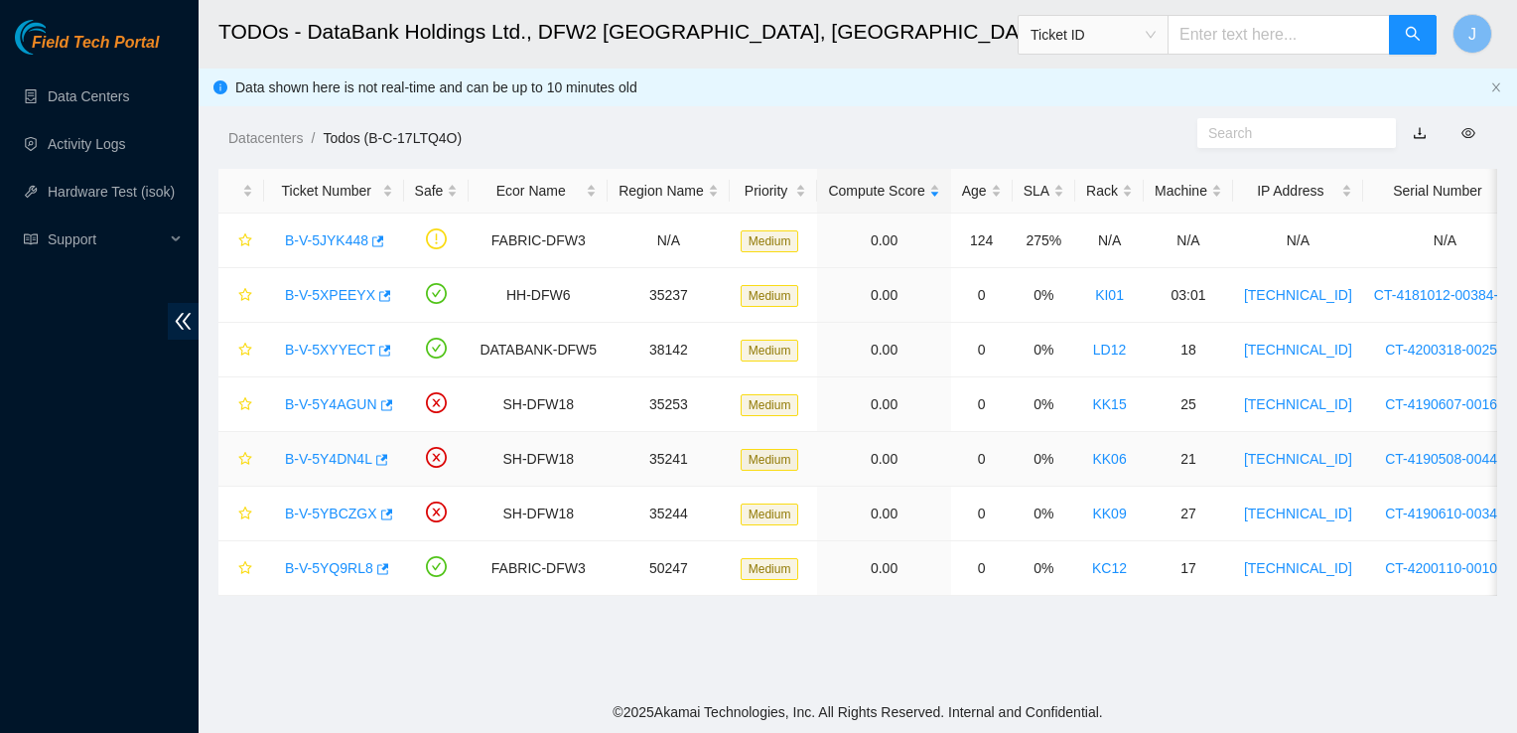
click at [307, 463] on link "B-V-5Y4DN4L" at bounding box center [328, 459] width 87 height 16
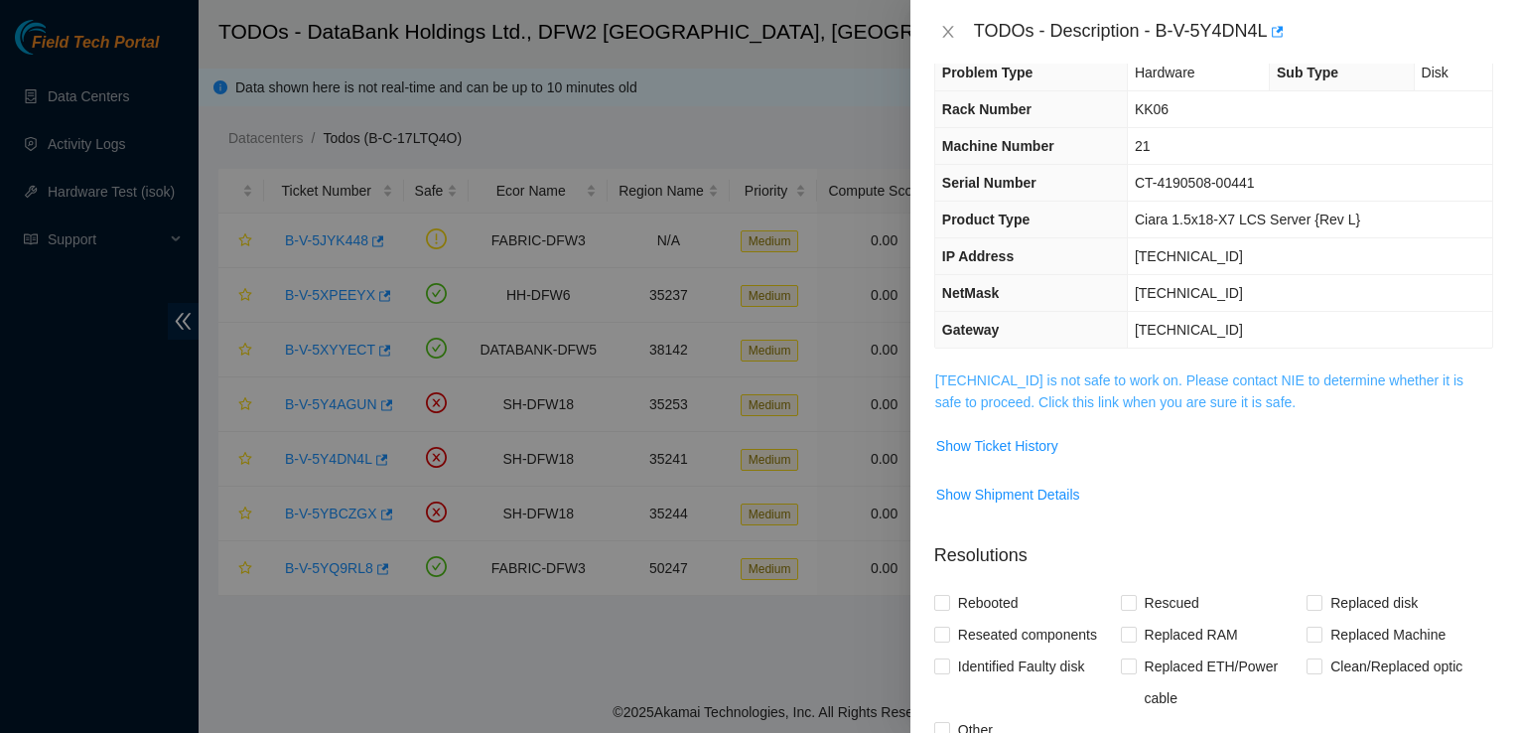
scroll to position [35, 0]
click at [1032, 449] on span "Show Ticket History" at bounding box center [997, 445] width 122 height 22
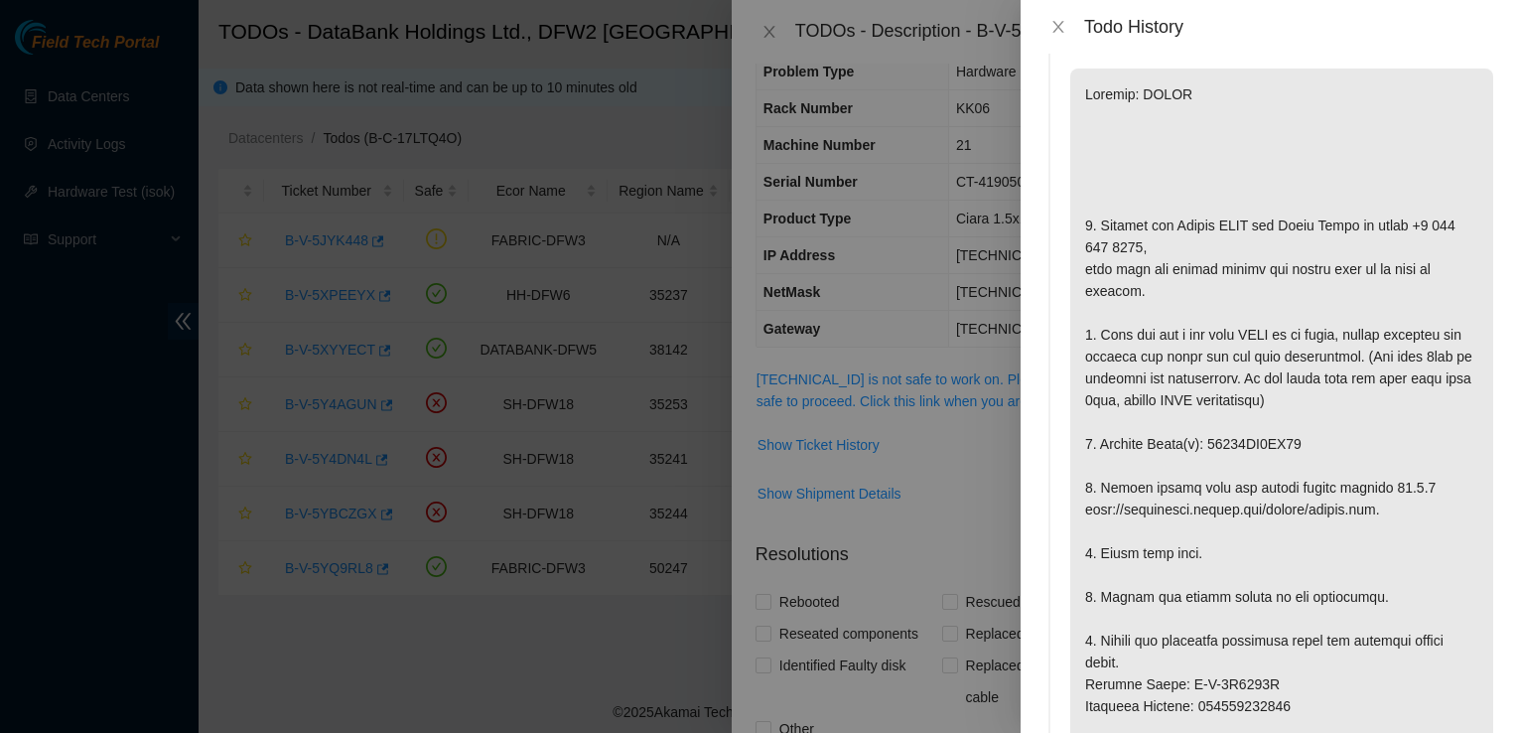
scroll to position [40, 0]
click at [1064, 24] on icon "close" at bounding box center [1058, 27] width 16 height 16
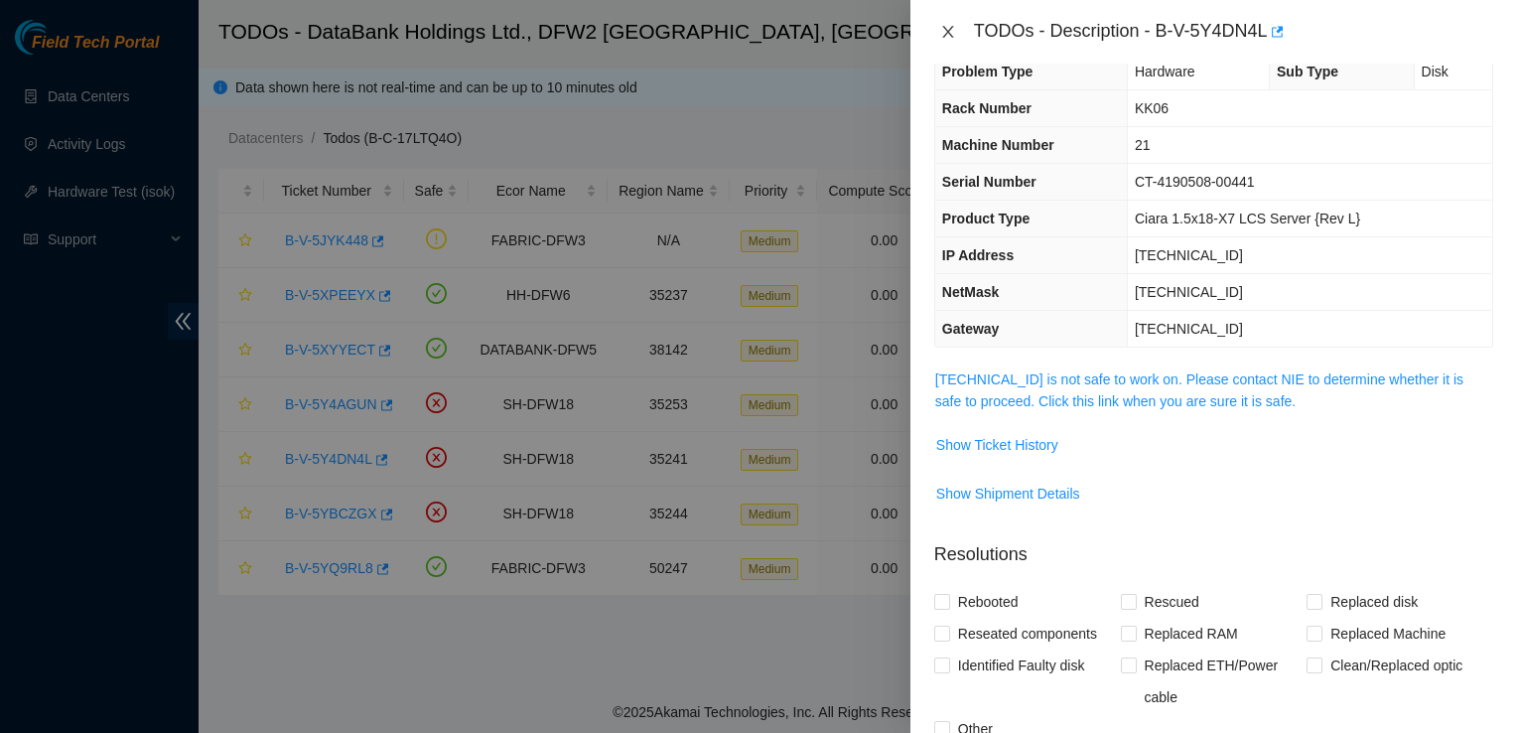
click at [938, 30] on button "Close" at bounding box center [948, 32] width 28 height 19
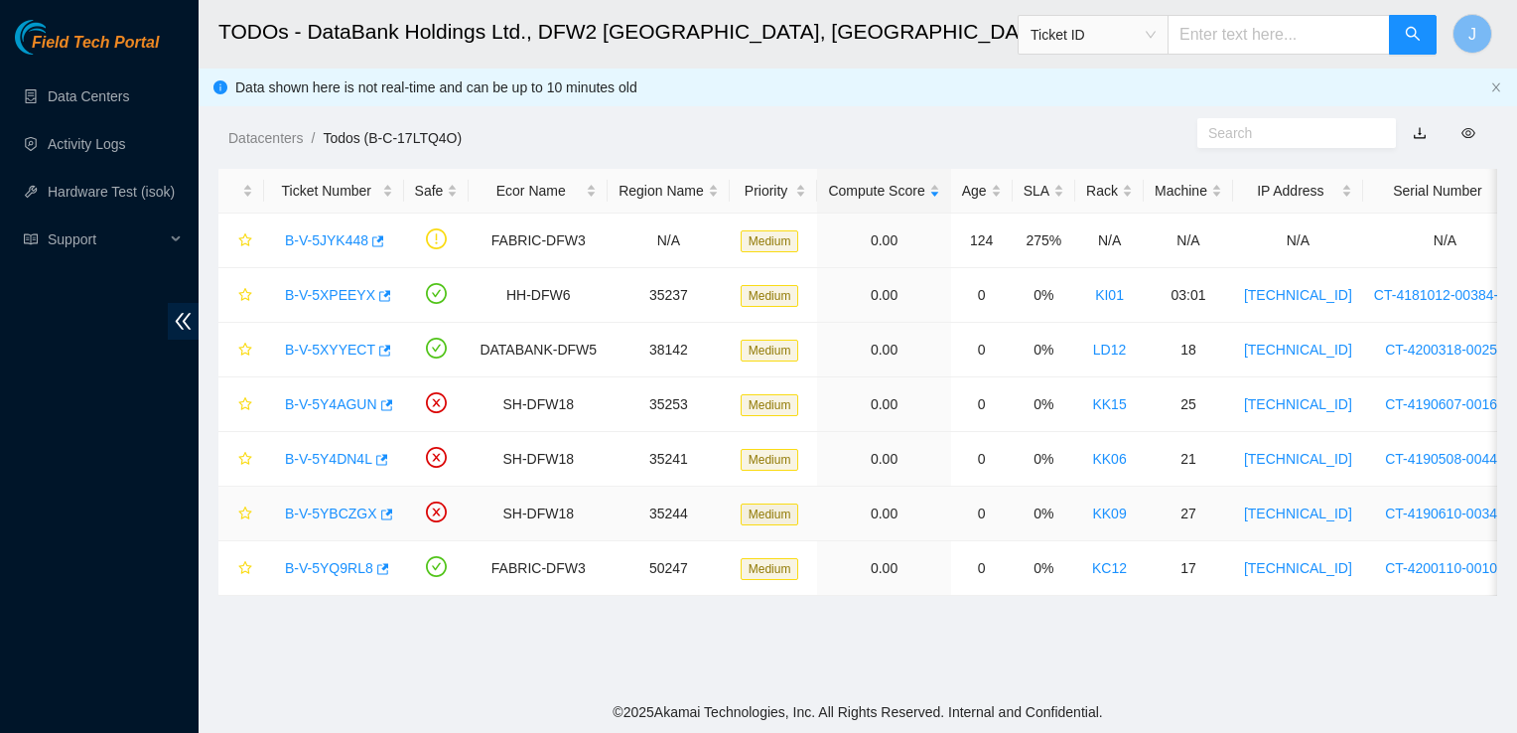
click at [302, 514] on link "B-V-5YBCZGX" at bounding box center [331, 513] width 92 height 16
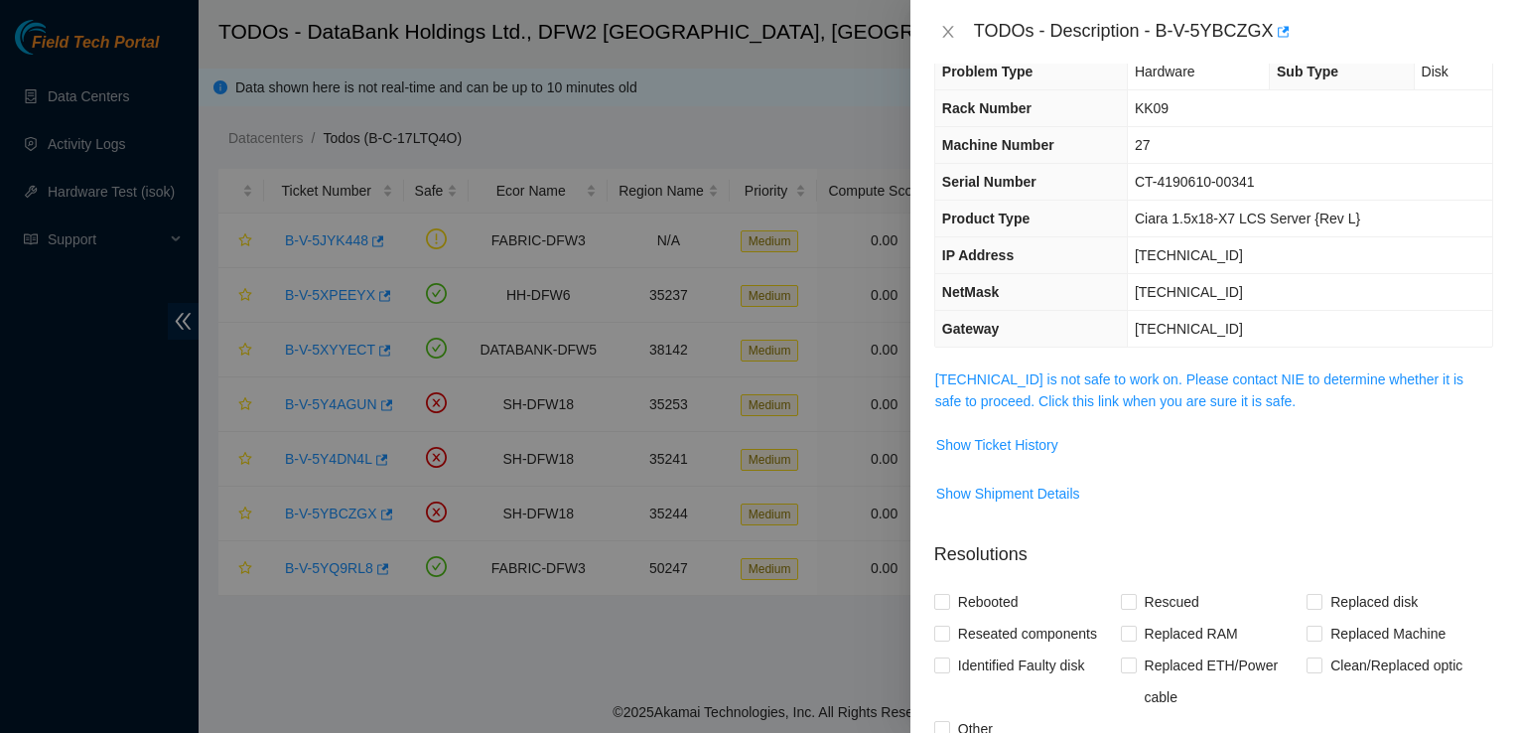
scroll to position [106, 0]
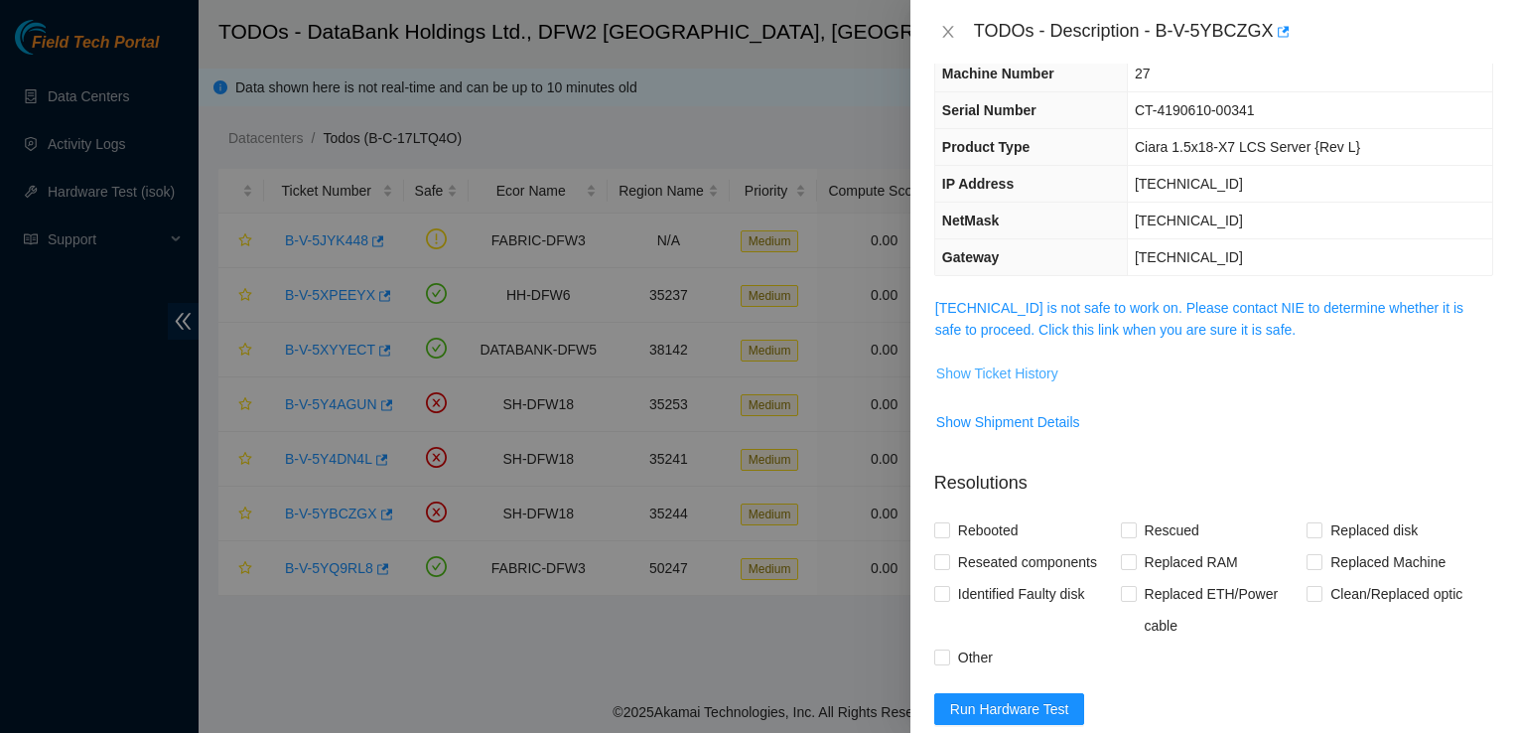
click at [1017, 364] on span "Show Ticket History" at bounding box center [997, 373] width 122 height 22
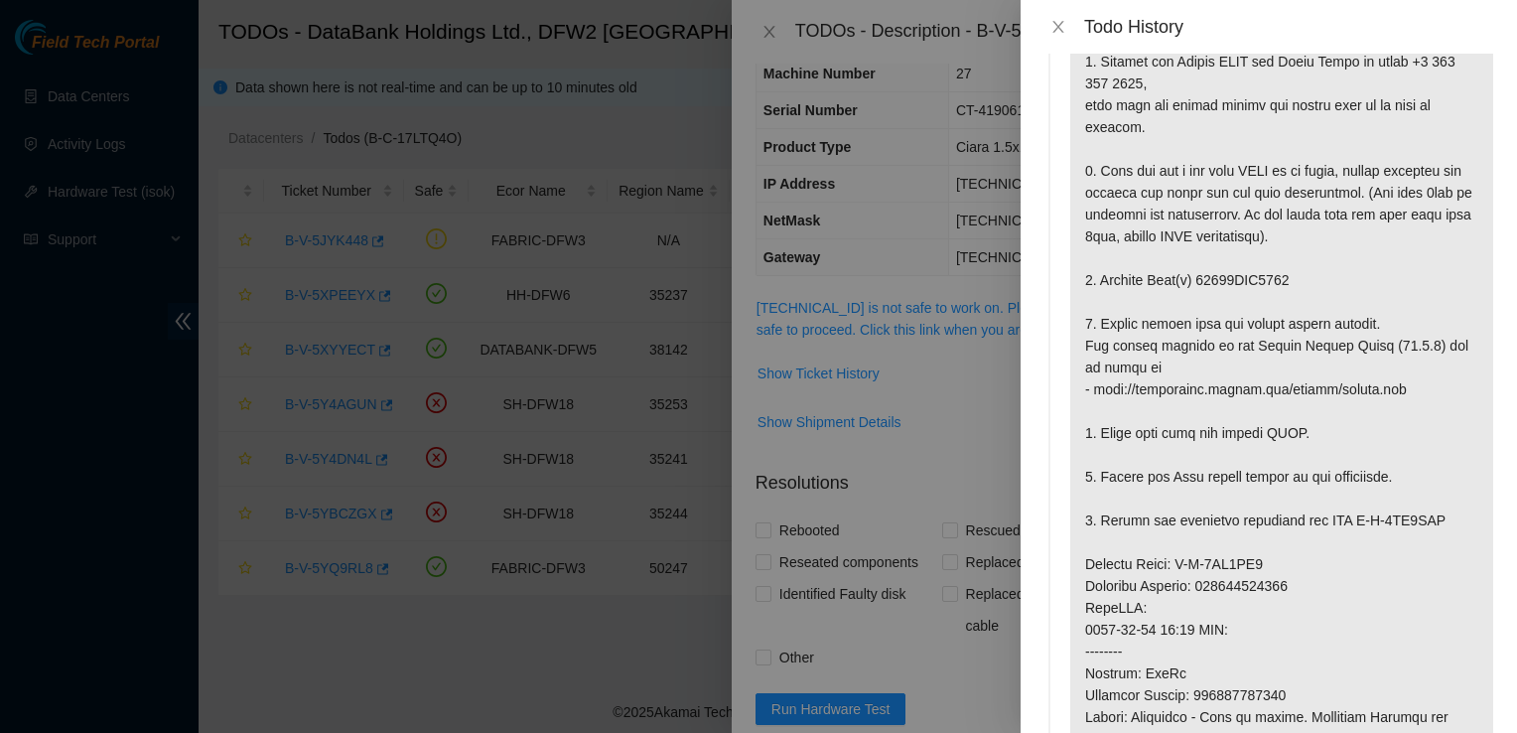
scroll to position [115, 0]
click at [1059, 24] on icon "close" at bounding box center [1058, 27] width 16 height 16
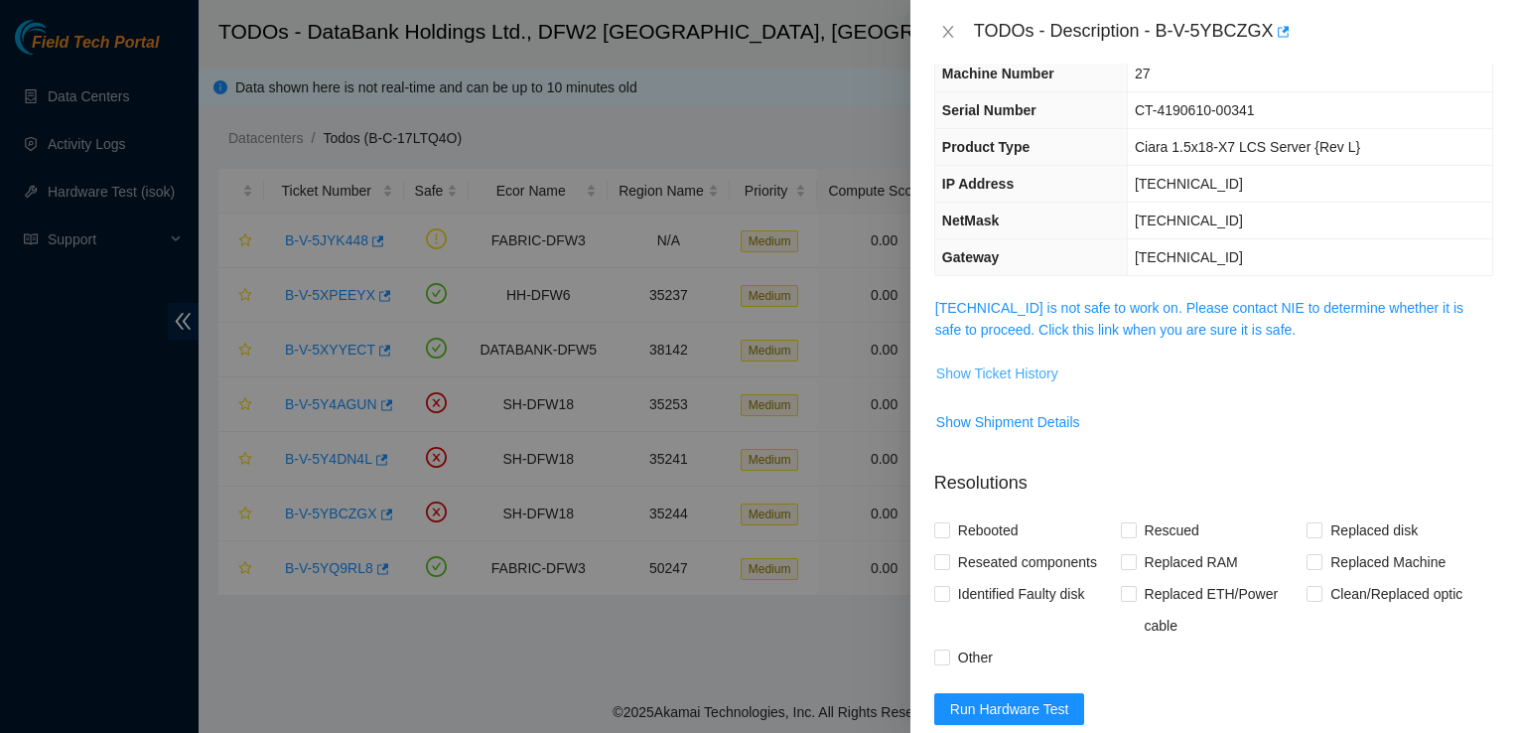
click at [1009, 367] on span "Show Ticket History" at bounding box center [997, 373] width 122 height 22
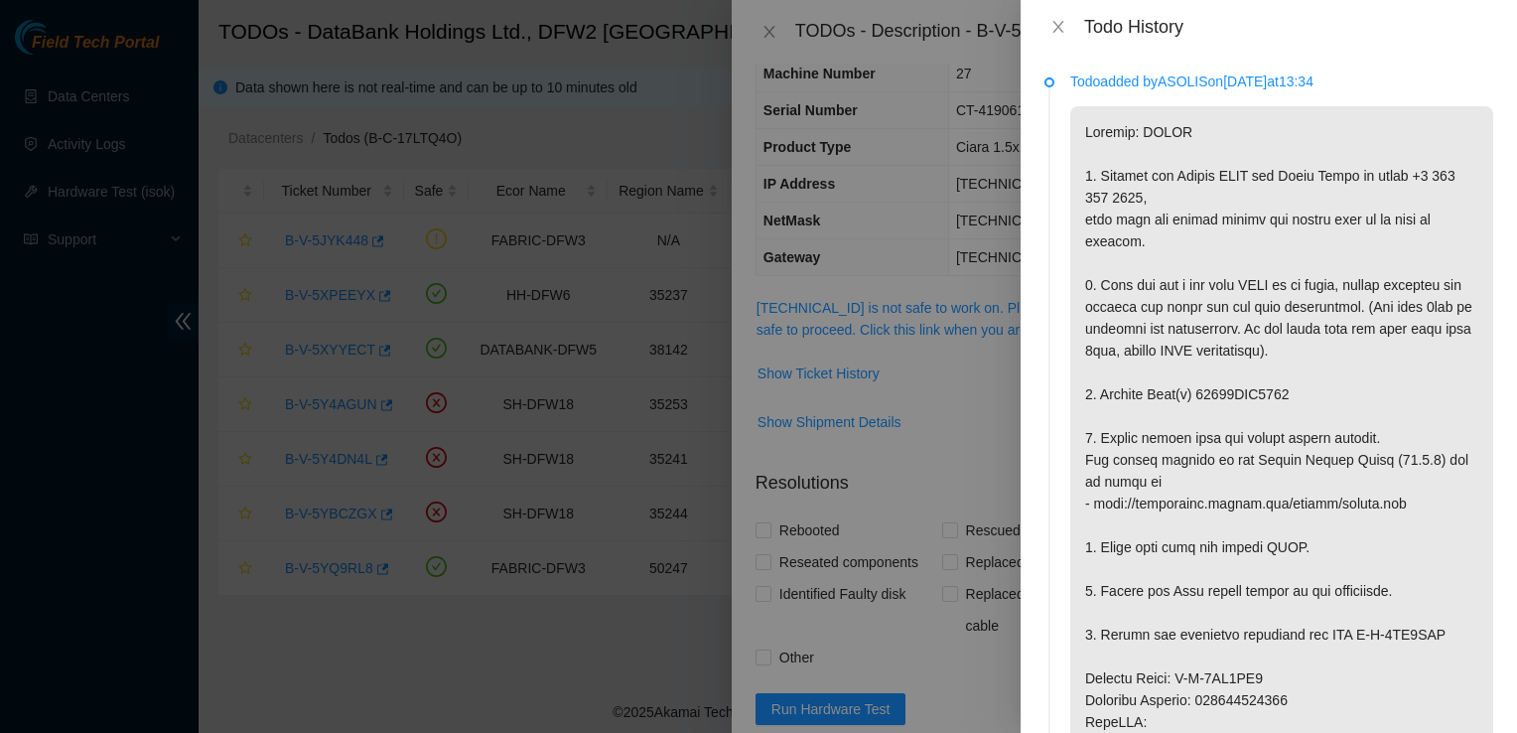
click at [1062, 44] on div "Todo History" at bounding box center [1268, 27] width 496 height 54
click at [1062, 27] on icon "close" at bounding box center [1058, 27] width 16 height 16
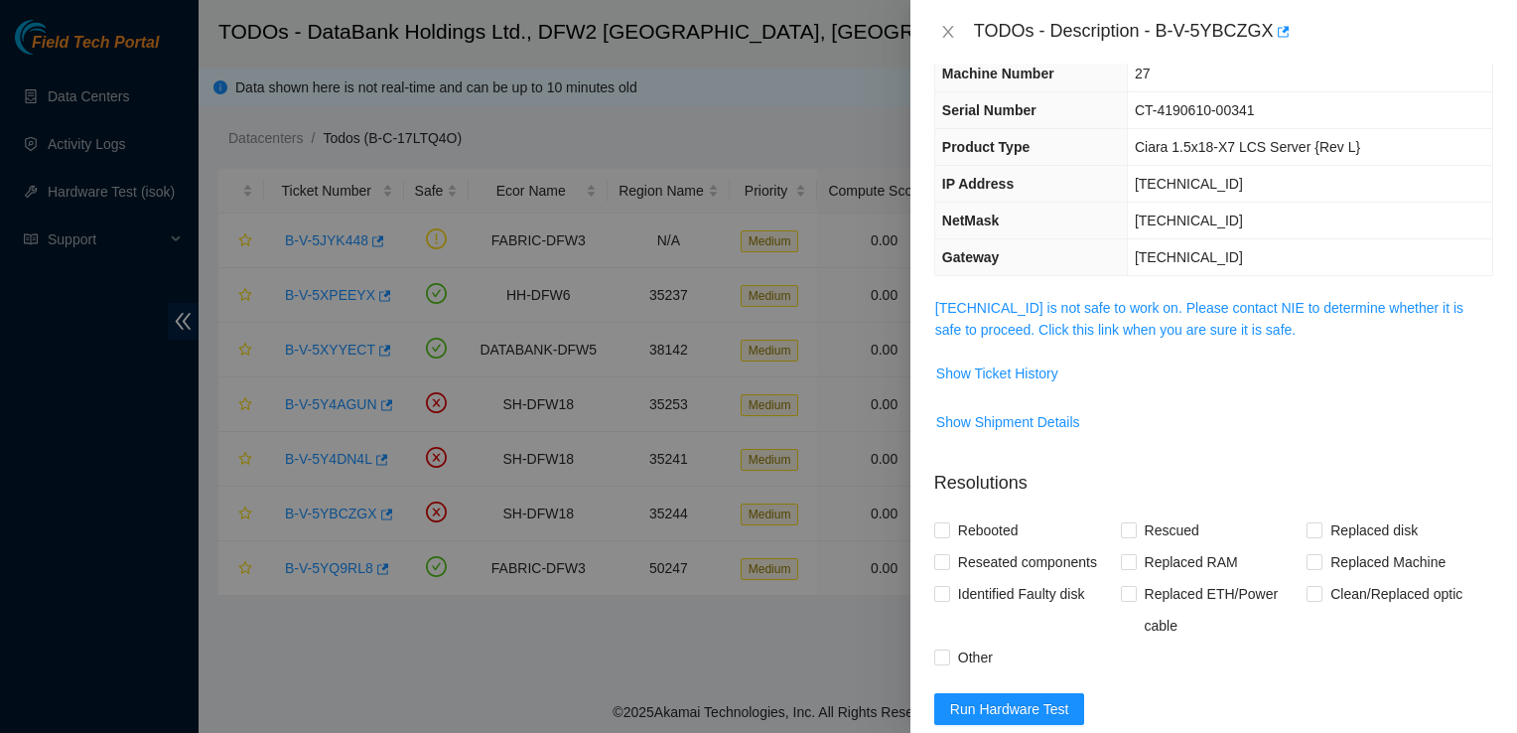
click at [945, 42] on div "TODOs - Description - B-V-5YBCZGX" at bounding box center [1213, 32] width 559 height 32
click at [948, 30] on icon "close" at bounding box center [947, 32] width 11 height 12
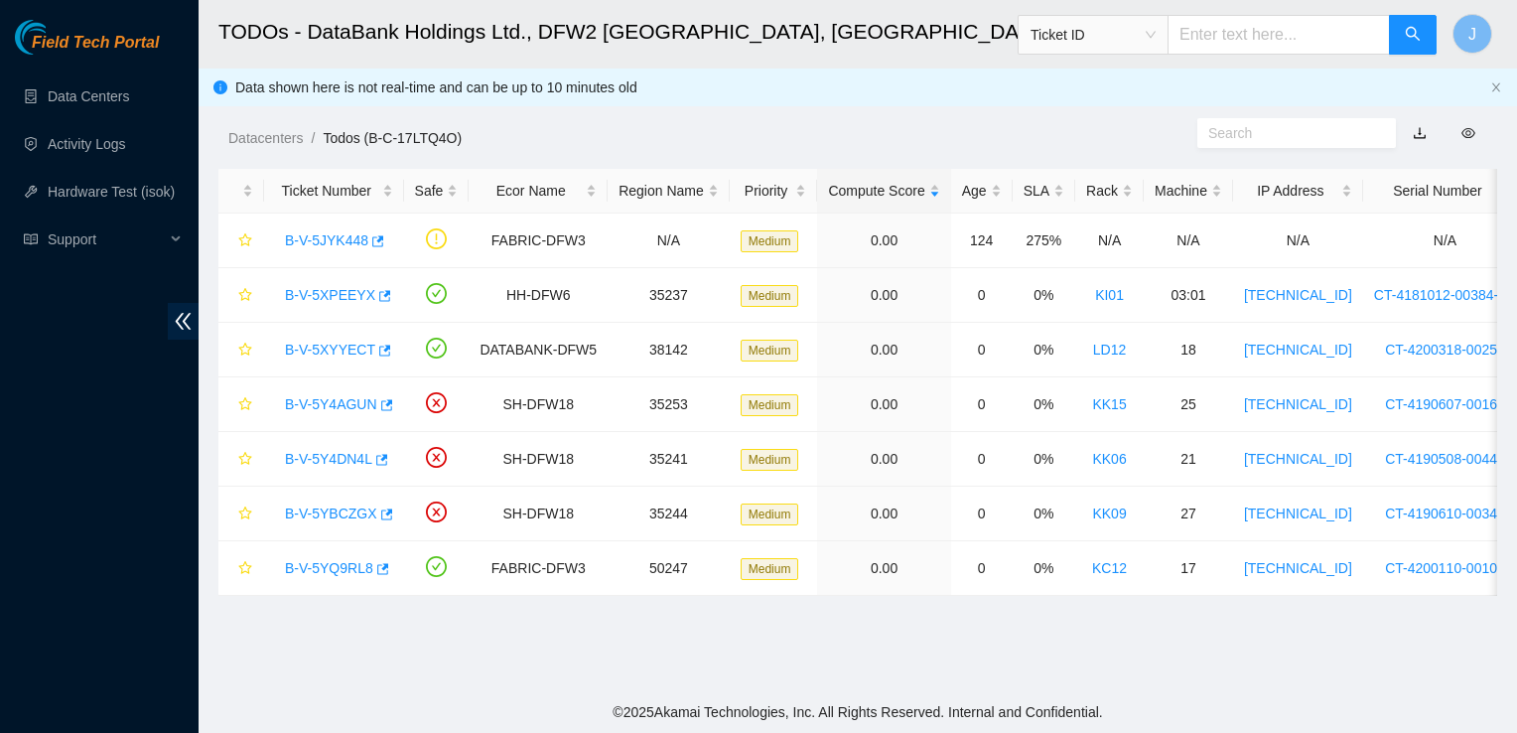
scroll to position [150, 0]
click at [337, 347] on link "B-V-5XYYECT" at bounding box center [330, 349] width 90 height 16
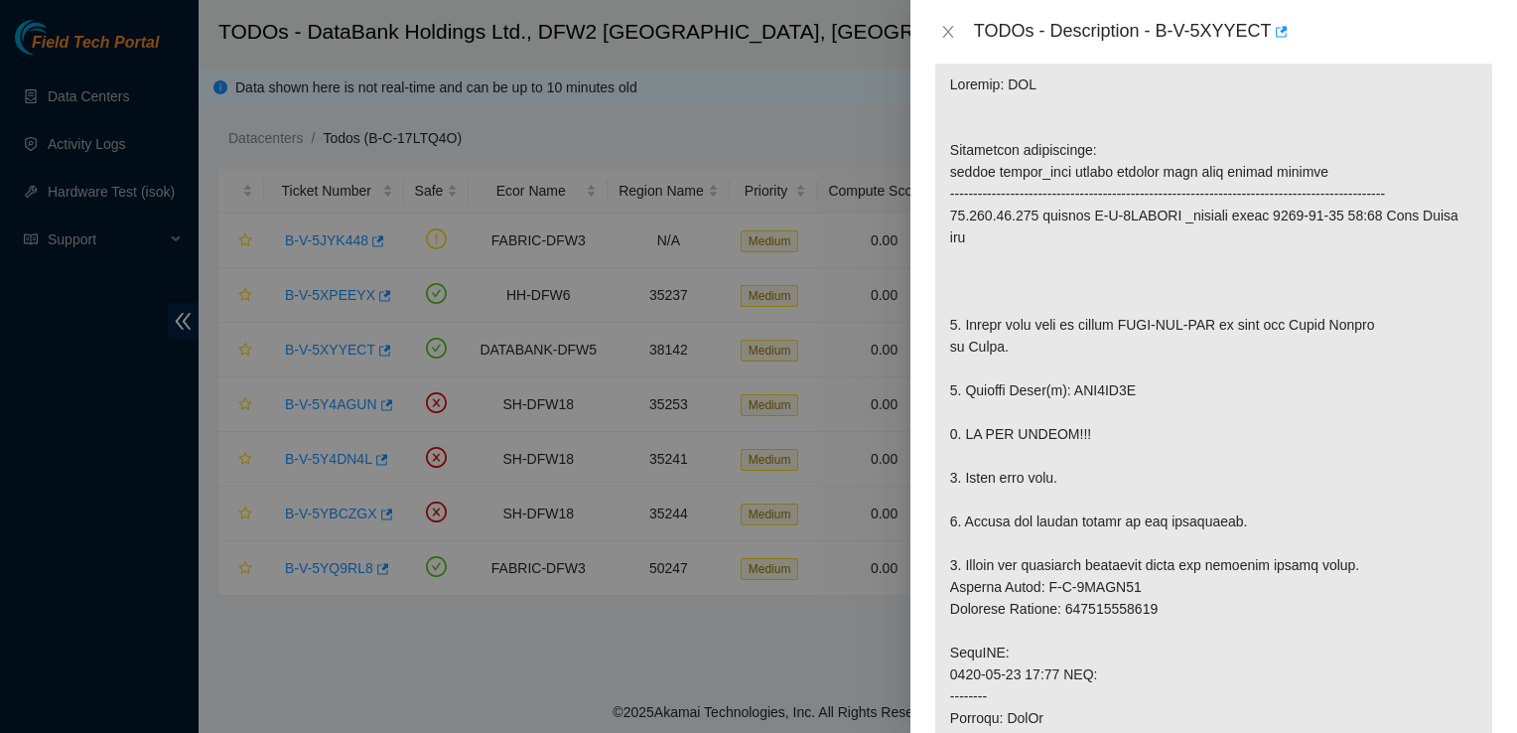
scroll to position [0, 0]
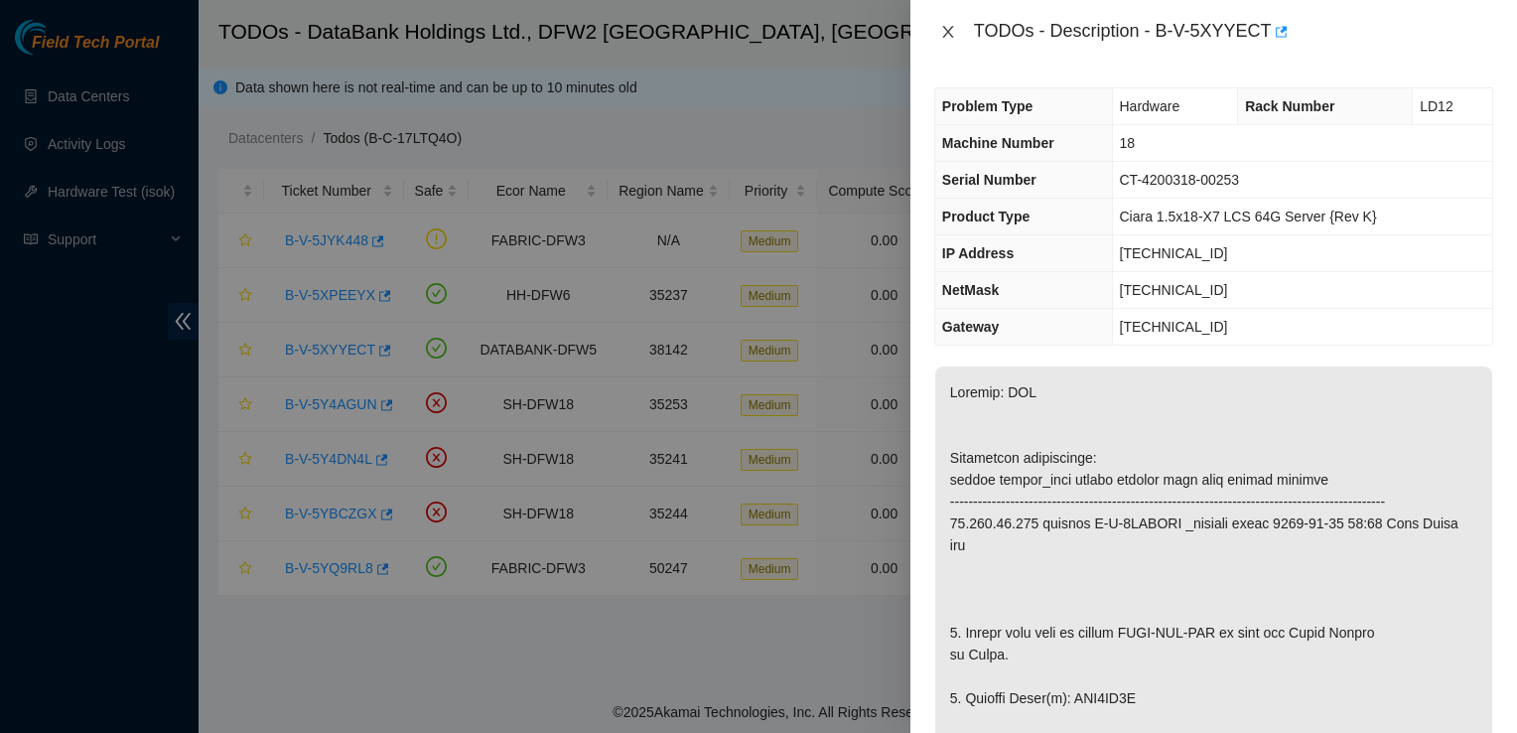
click at [956, 30] on button "Close" at bounding box center [948, 32] width 28 height 19
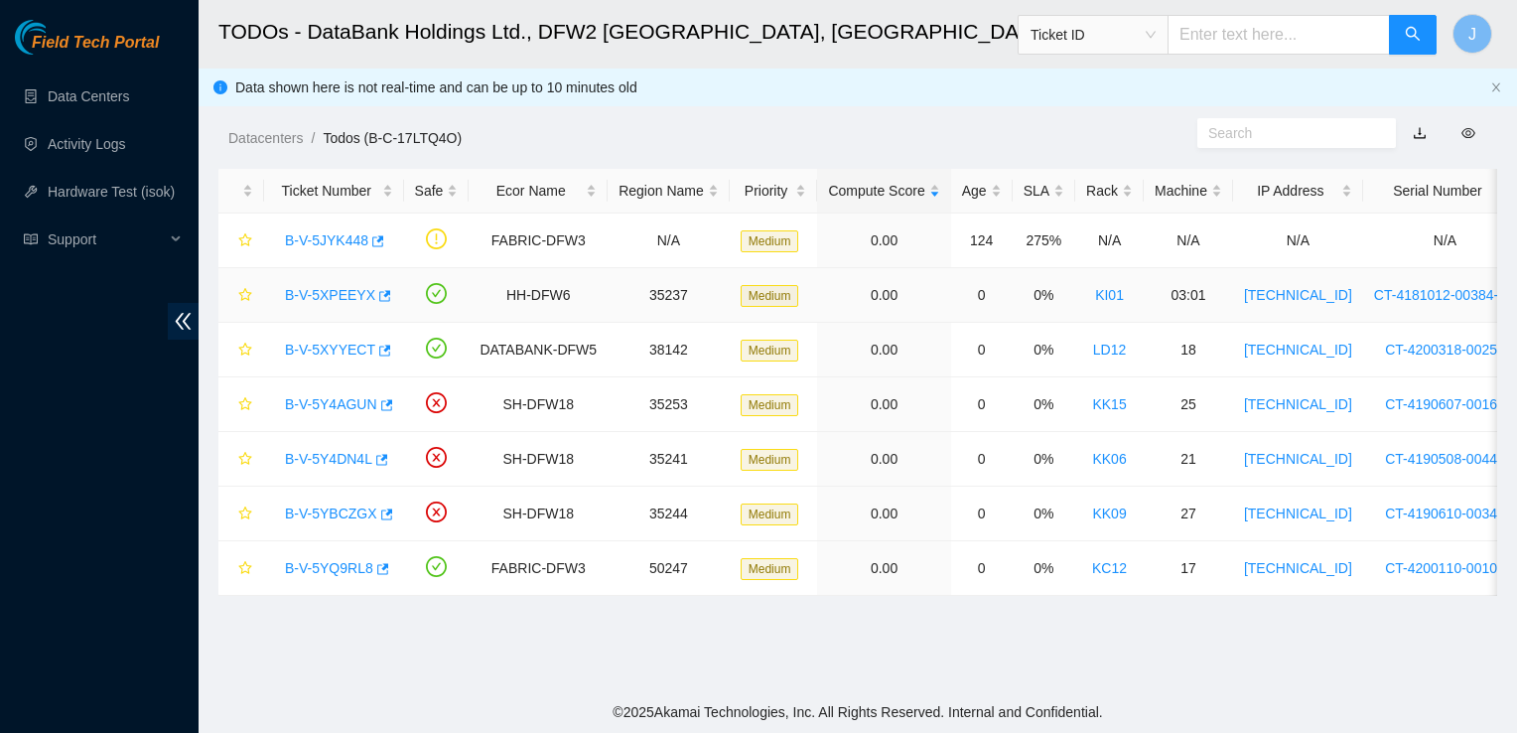
click at [322, 295] on link "B-V-5XPEEYX" at bounding box center [330, 295] width 90 height 16
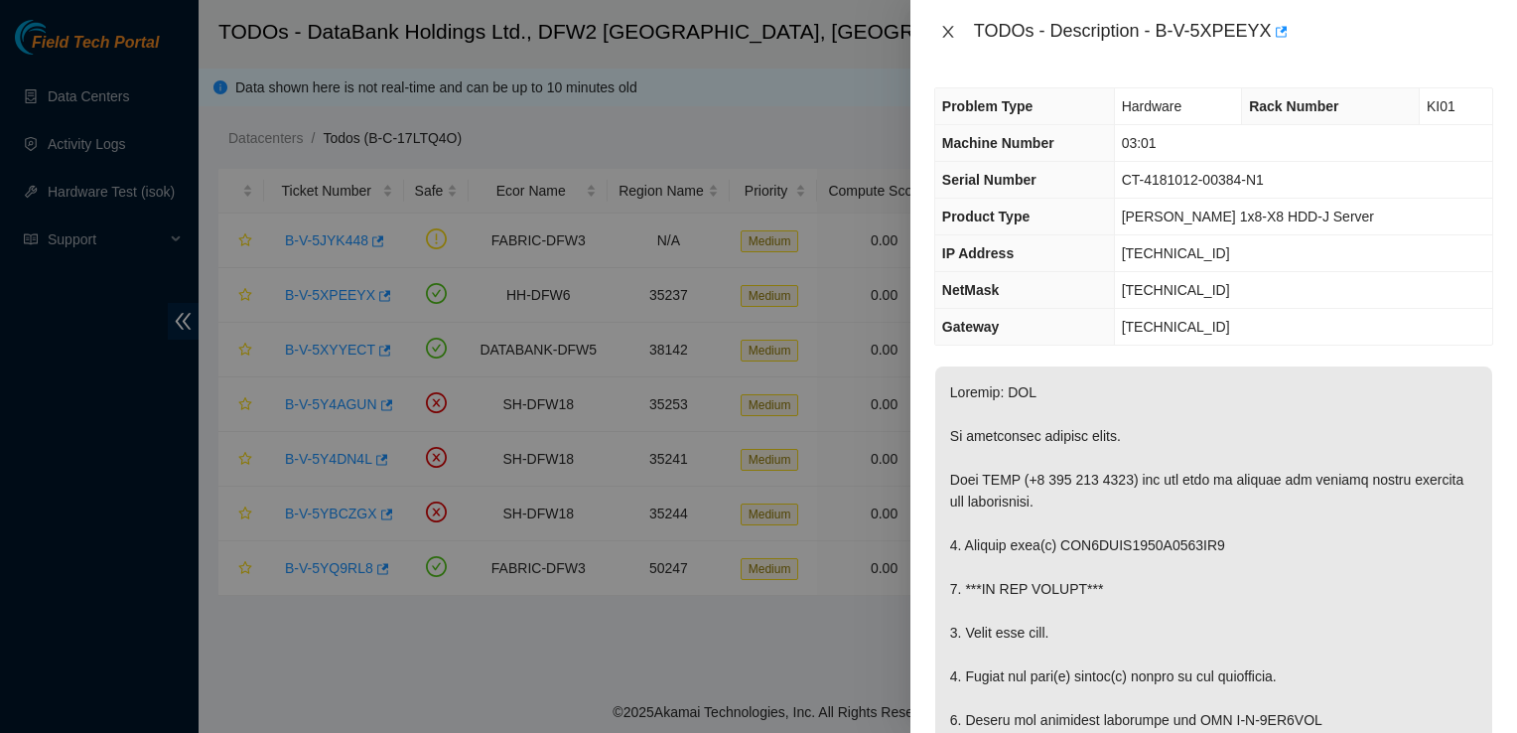
click at [948, 25] on icon "close" at bounding box center [948, 32] width 16 height 16
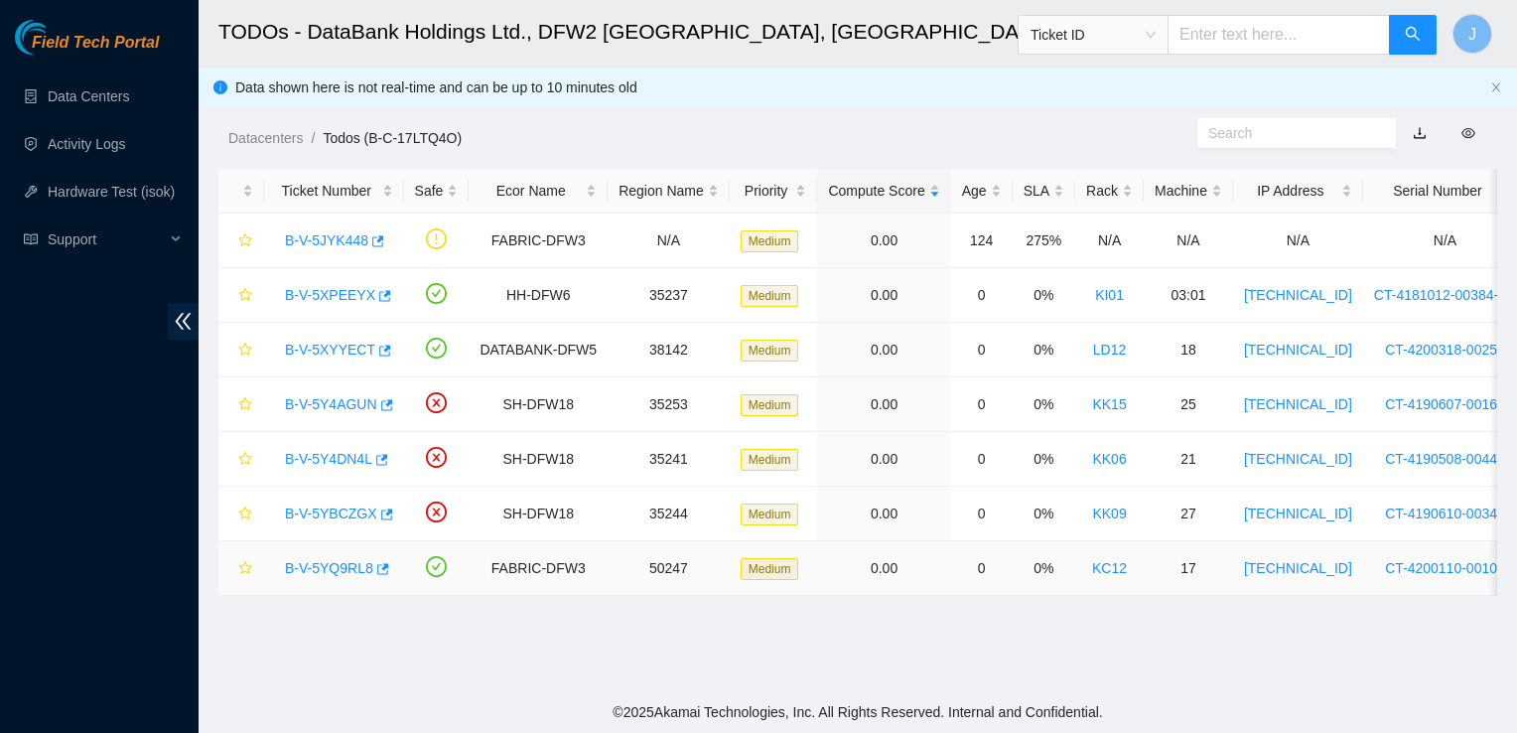
click at [342, 567] on link "B-V-5YQ9RL8" at bounding box center [329, 568] width 88 height 16
